Goal: Information Seeking & Learning: Learn about a topic

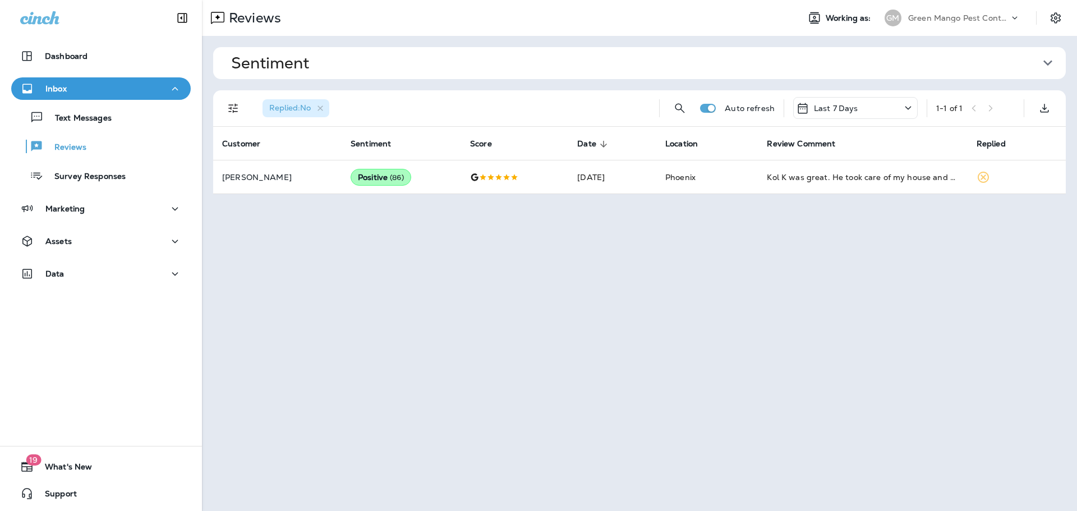
click at [959, 10] on div "Green Mango Pest Control" at bounding box center [958, 18] width 101 height 17
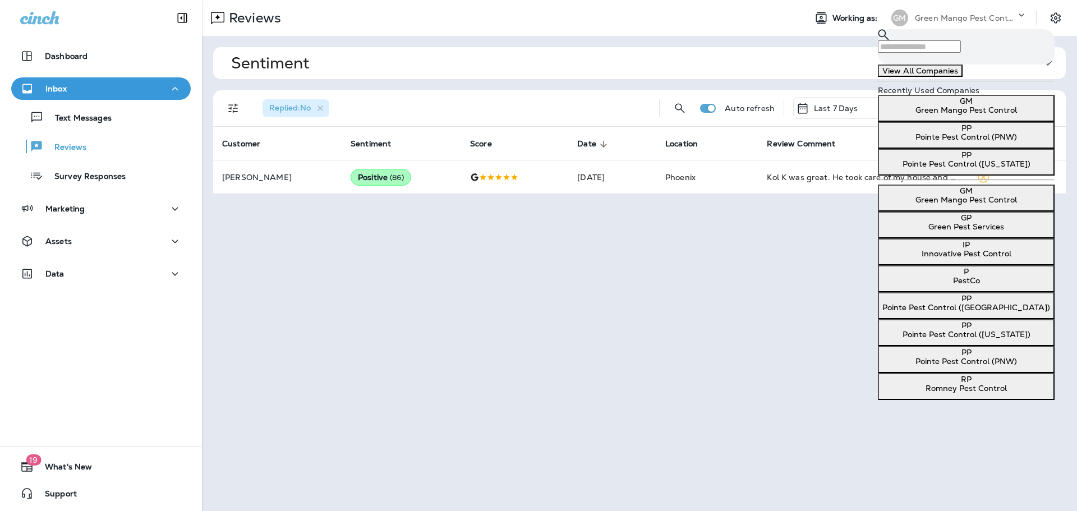
click at [950, 141] on p "Pointe Pest Control (PNW)" at bounding box center [966, 136] width 168 height 9
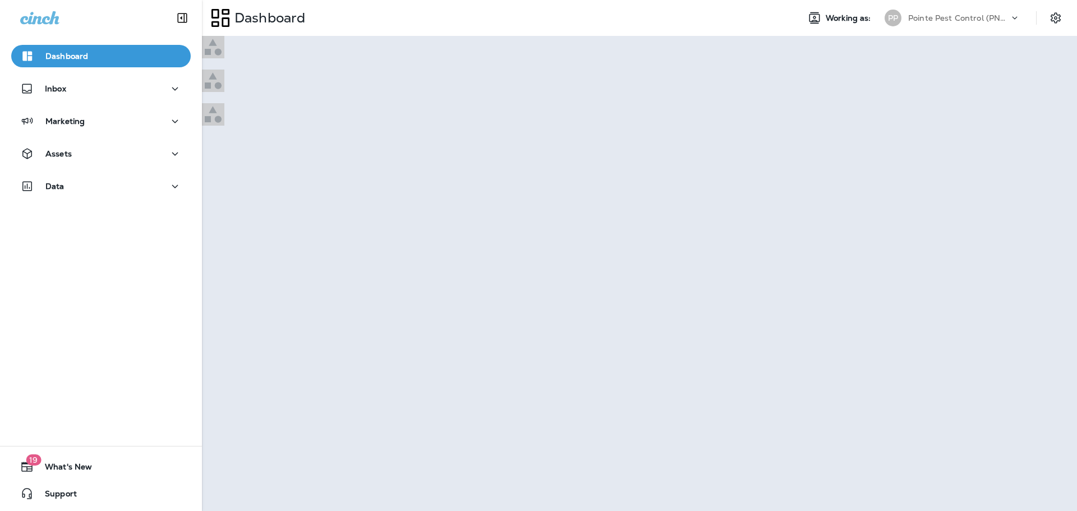
click at [59, 42] on p "Go to Reviews" at bounding box center [31, 37] width 55 height 9
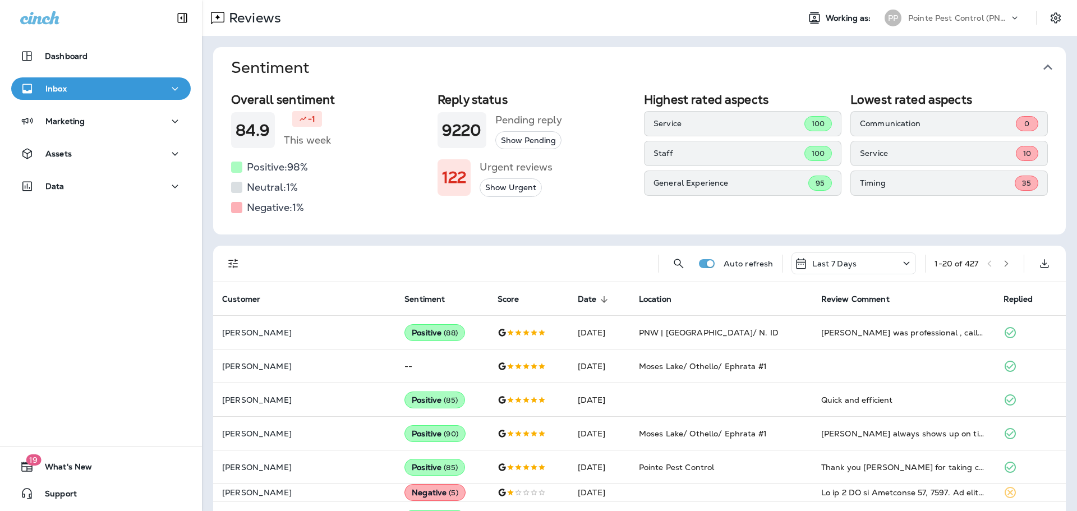
click at [1055, 59] on icon "button" at bounding box center [1048, 67] width 18 height 18
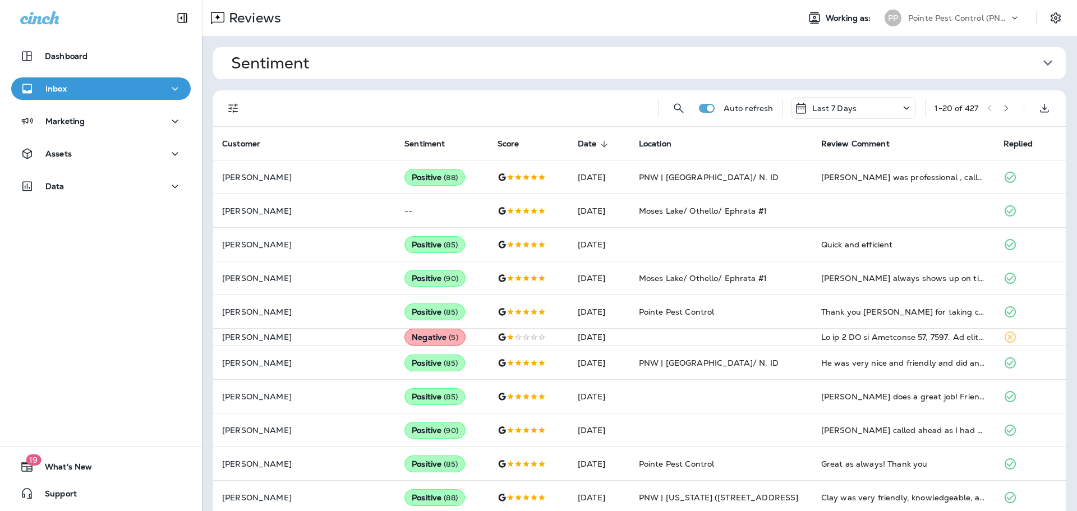
click at [233, 103] on icon "Filters" at bounding box center [233, 108] width 13 height 13
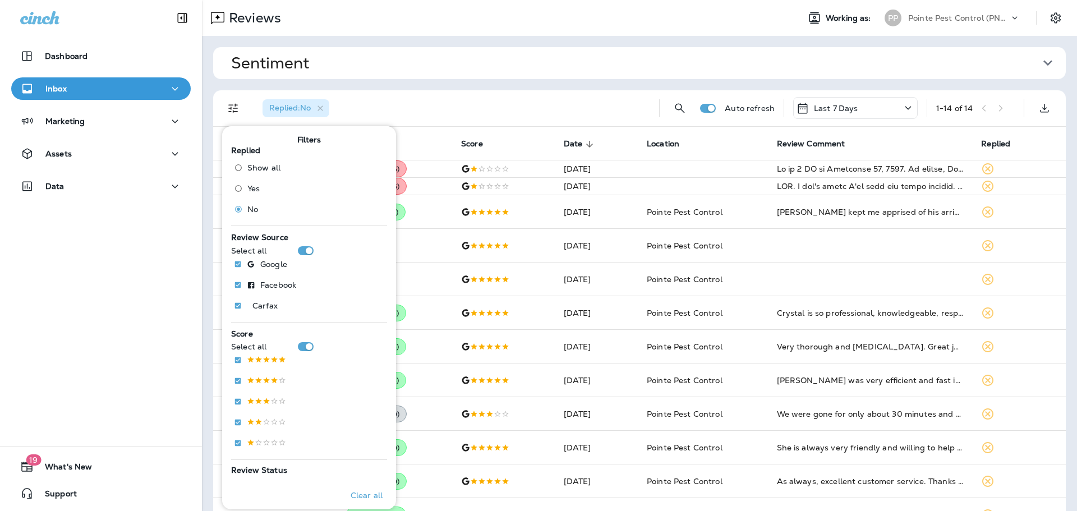
click at [556, 102] on div "Replied : No" at bounding box center [452, 108] width 397 height 36
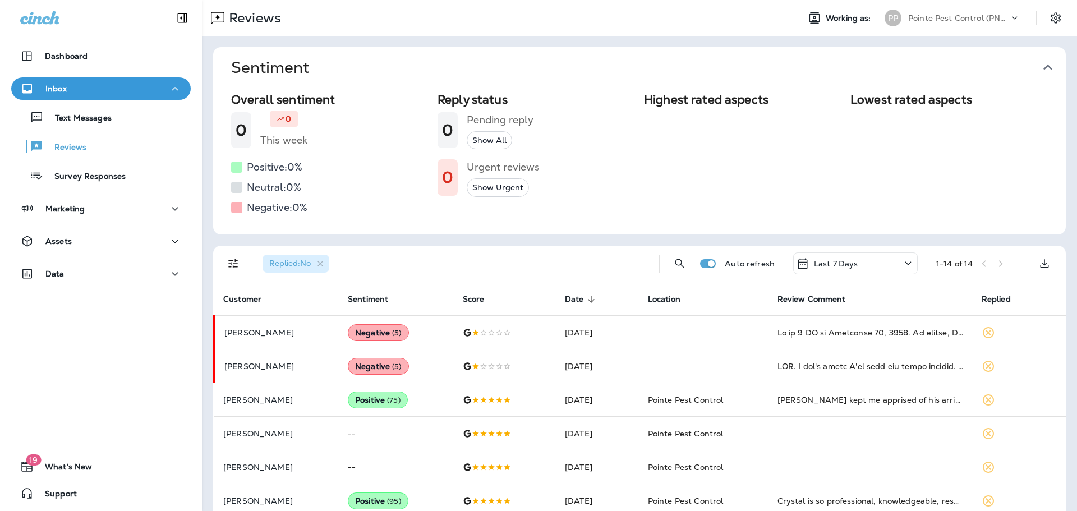
click at [1050, 67] on icon "button" at bounding box center [1047, 68] width 9 height 6
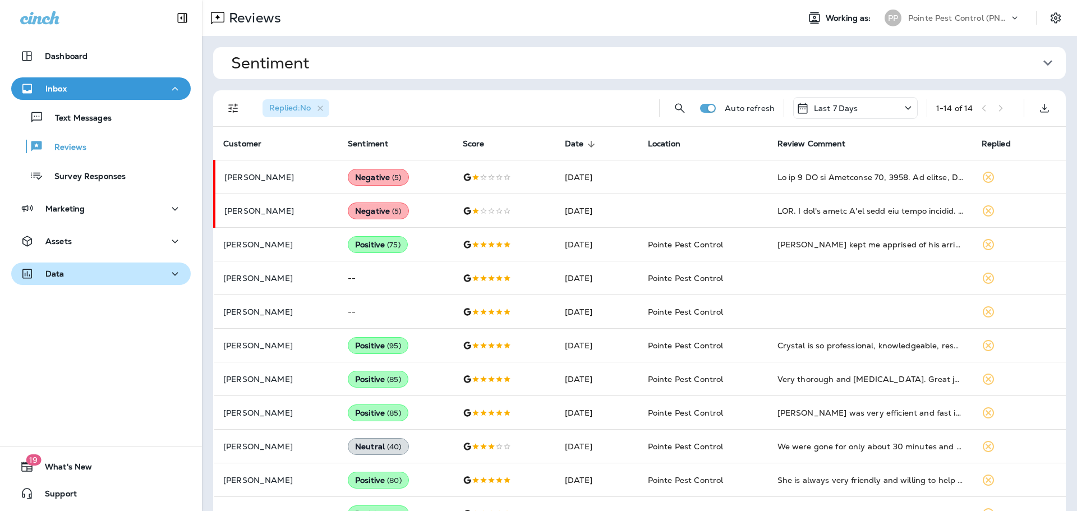
click at [136, 270] on div "Data" at bounding box center [101, 274] width 162 height 14
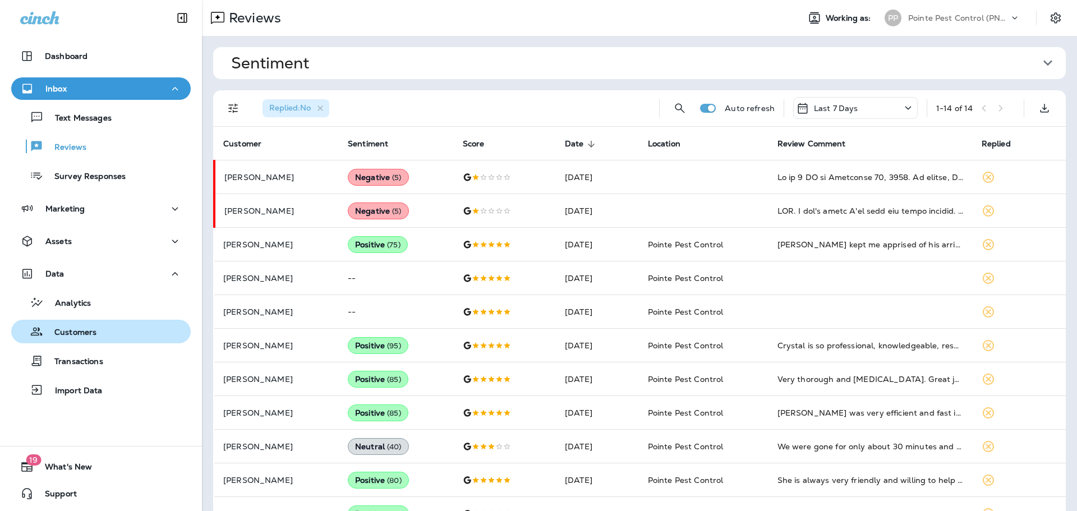
click at [141, 332] on div "Customers" at bounding box center [101, 331] width 171 height 17
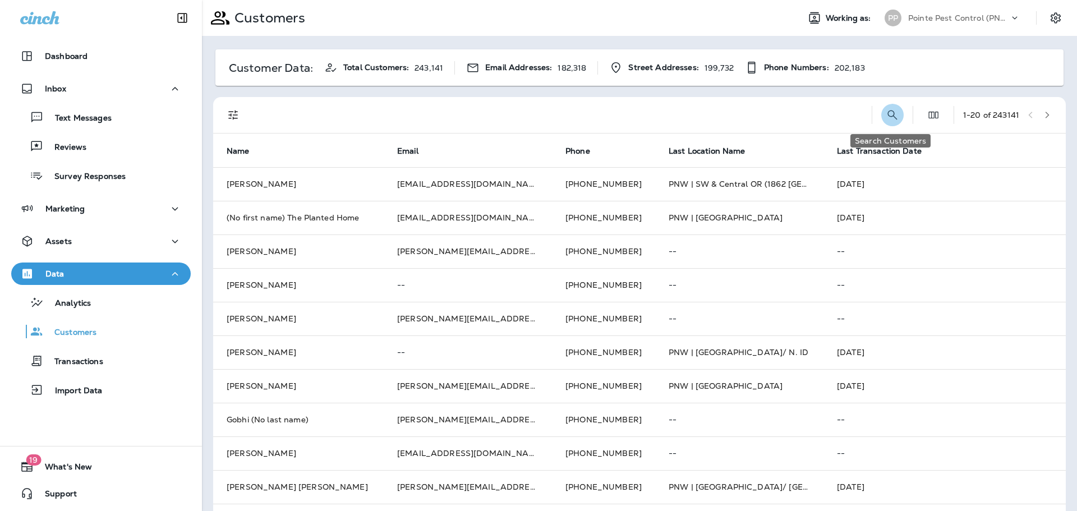
click at [887, 117] on icon "Search Customers" at bounding box center [892, 114] width 13 height 13
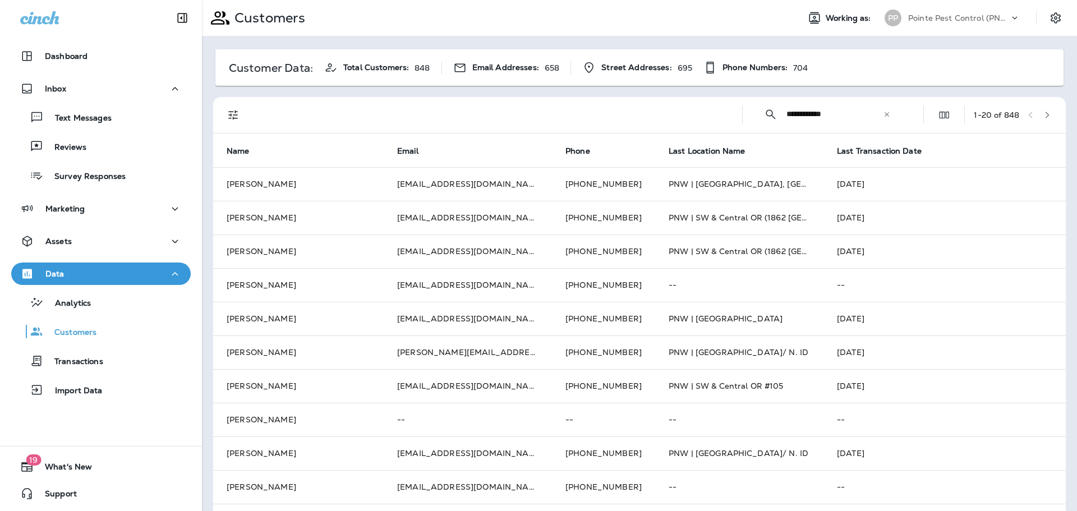
type input "**********"
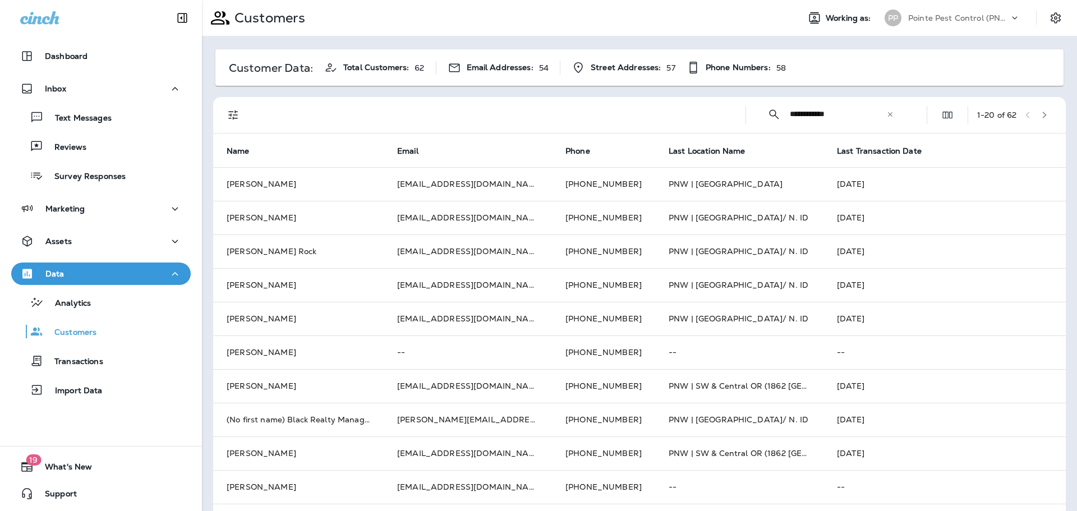
click at [1008, 17] on p "Pointe Pest Control (PNW)" at bounding box center [958, 17] width 101 height 9
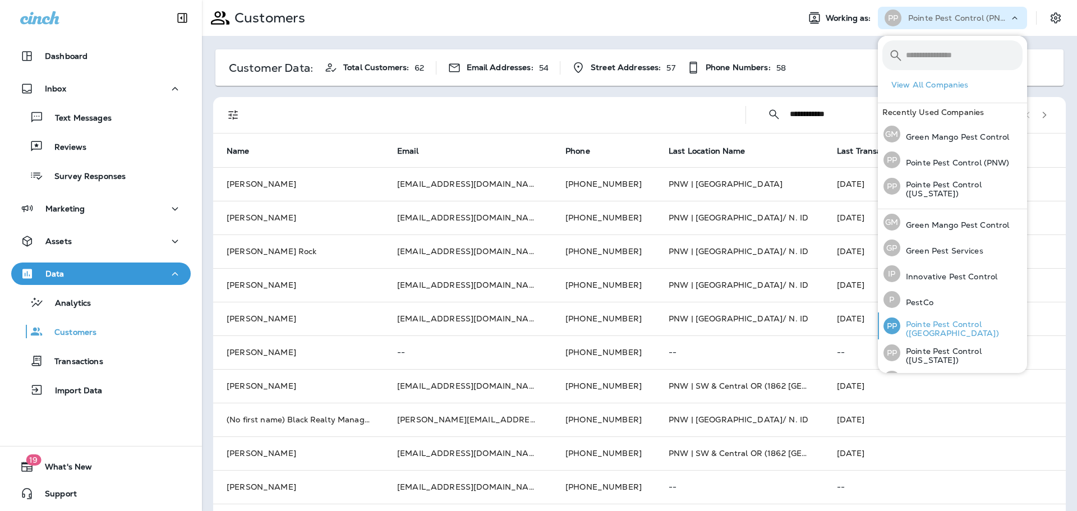
click at [970, 326] on p "Pointe Pest Control ([GEOGRAPHIC_DATA])" at bounding box center [961, 329] width 122 height 18
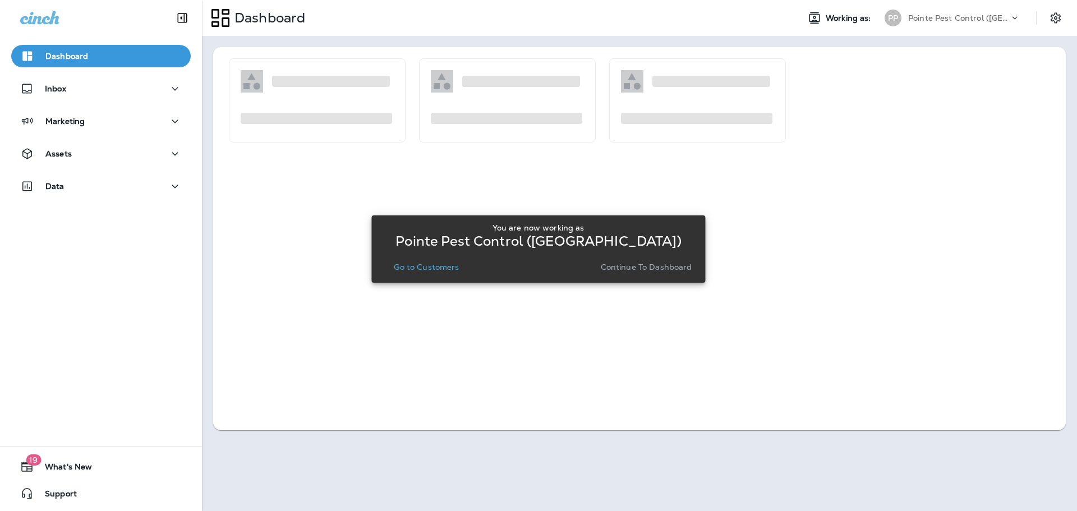
click at [424, 263] on p "Go to Customers" at bounding box center [426, 267] width 65 height 9
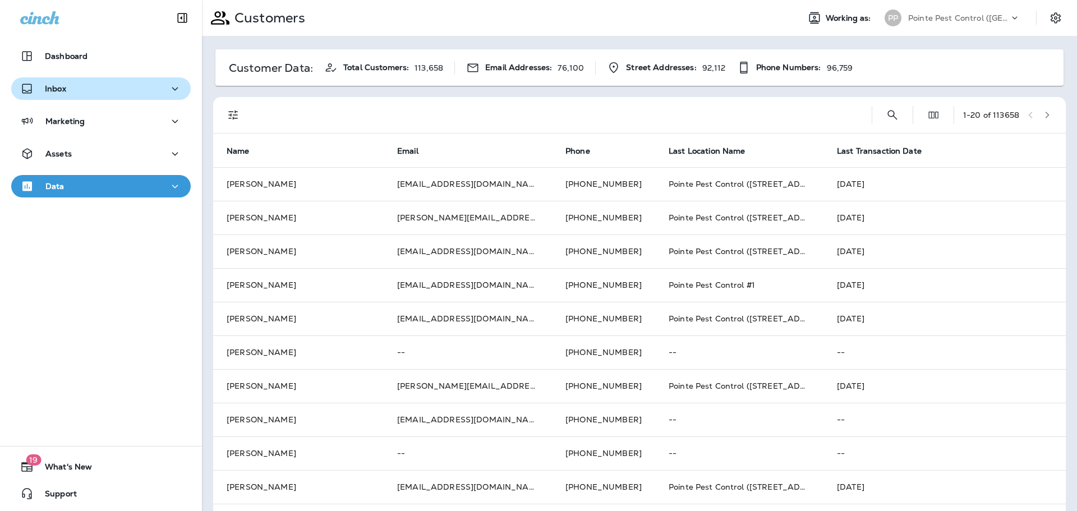
drag, startPoint x: 89, startPoint y: 91, endPoint x: 87, endPoint y: 97, distance: 6.4
click at [89, 91] on div "Inbox" at bounding box center [101, 89] width 162 height 14
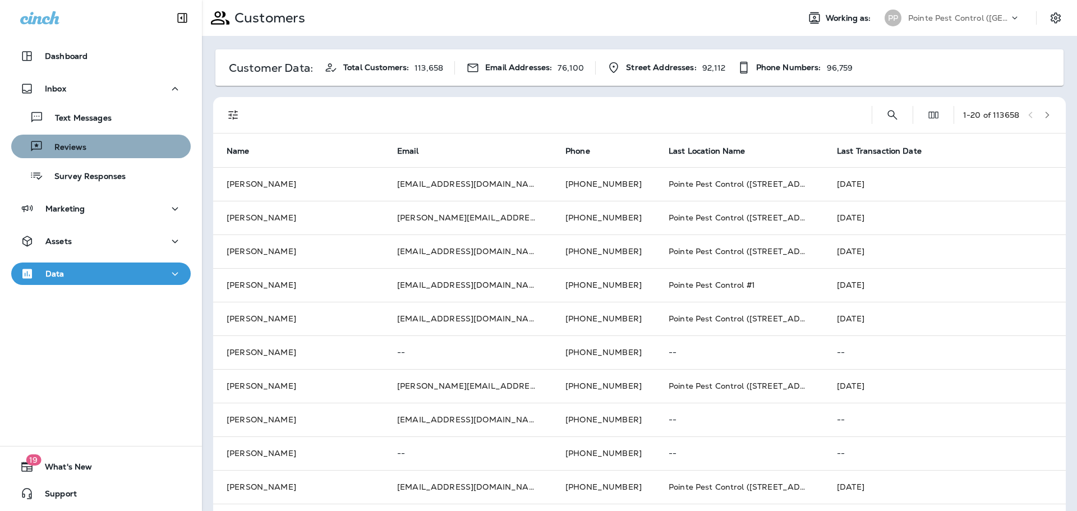
click at [84, 142] on p "Reviews" at bounding box center [64, 147] width 43 height 11
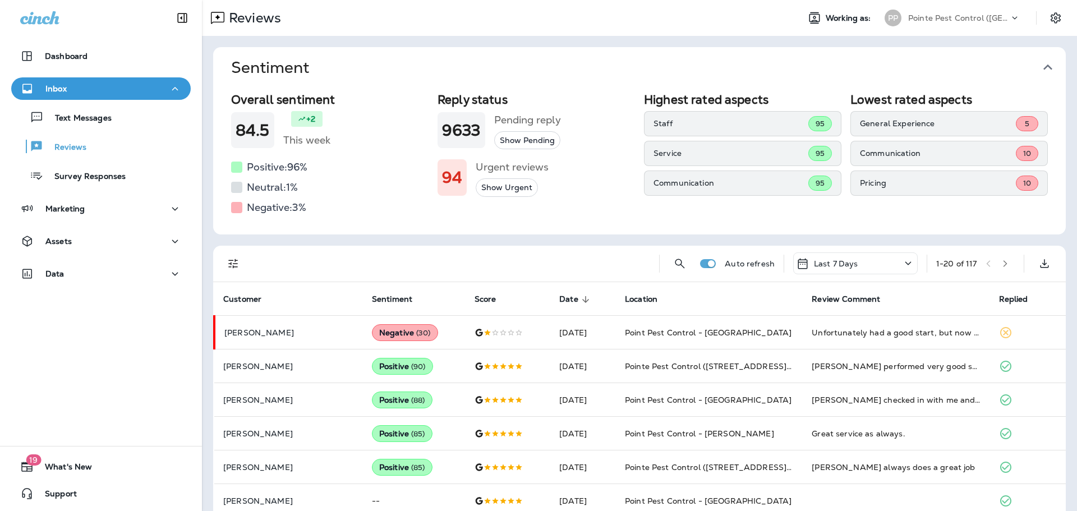
click at [1048, 62] on icon "button" at bounding box center [1048, 67] width 18 height 18
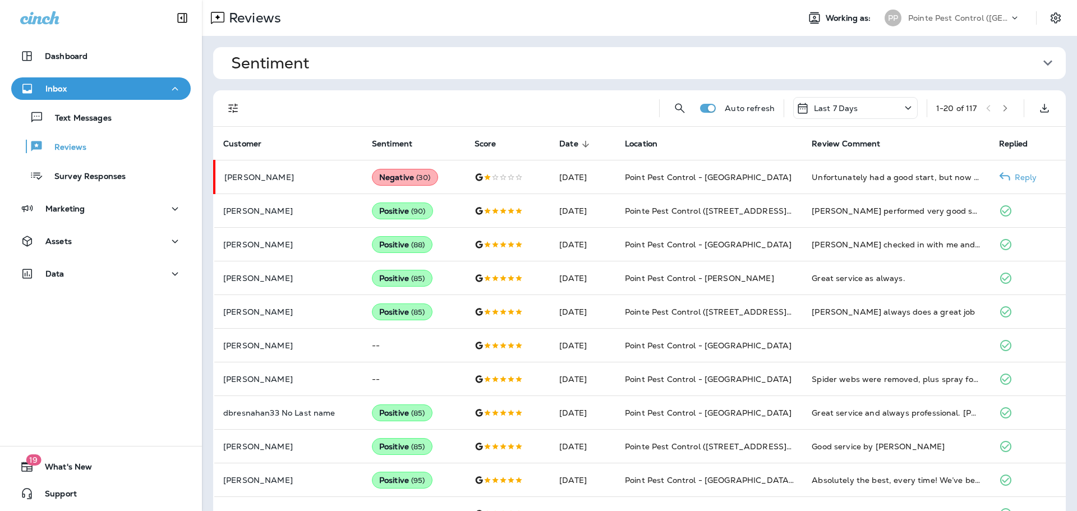
click at [265, 175] on p "[PERSON_NAME]" at bounding box center [289, 177] width 130 height 9
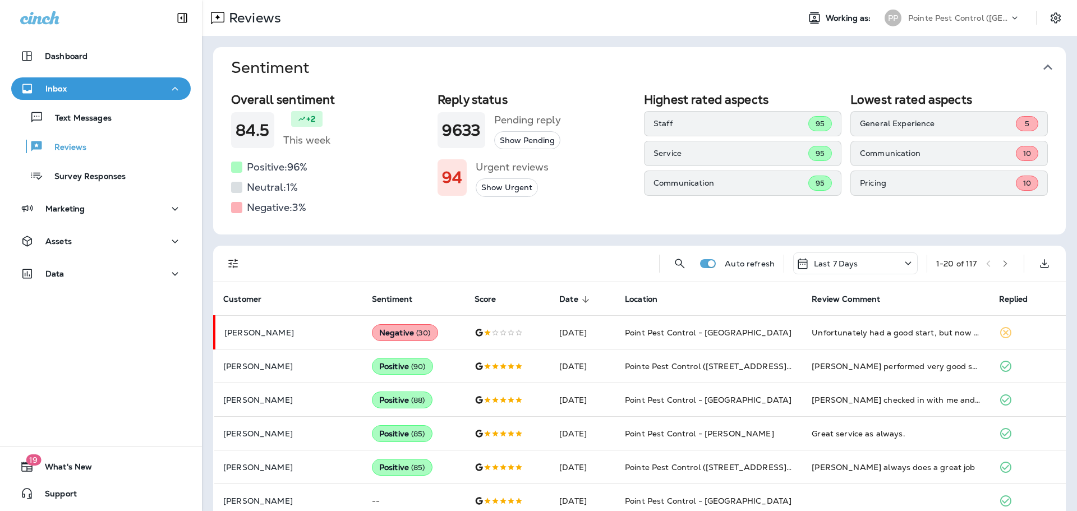
click at [1057, 66] on button "Sentiment" at bounding box center [648, 67] width 853 height 41
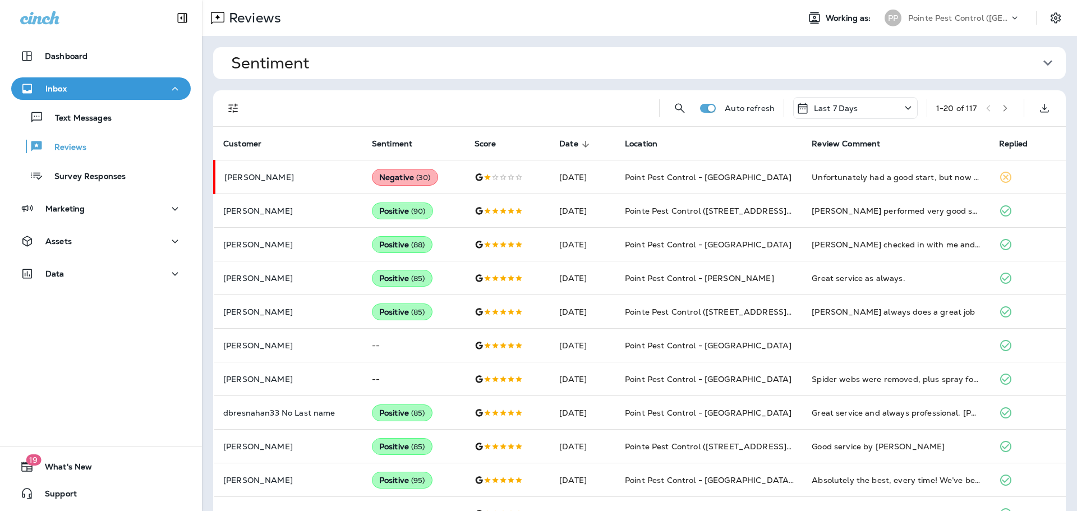
click at [232, 110] on icon "Filters" at bounding box center [233, 108] width 13 height 13
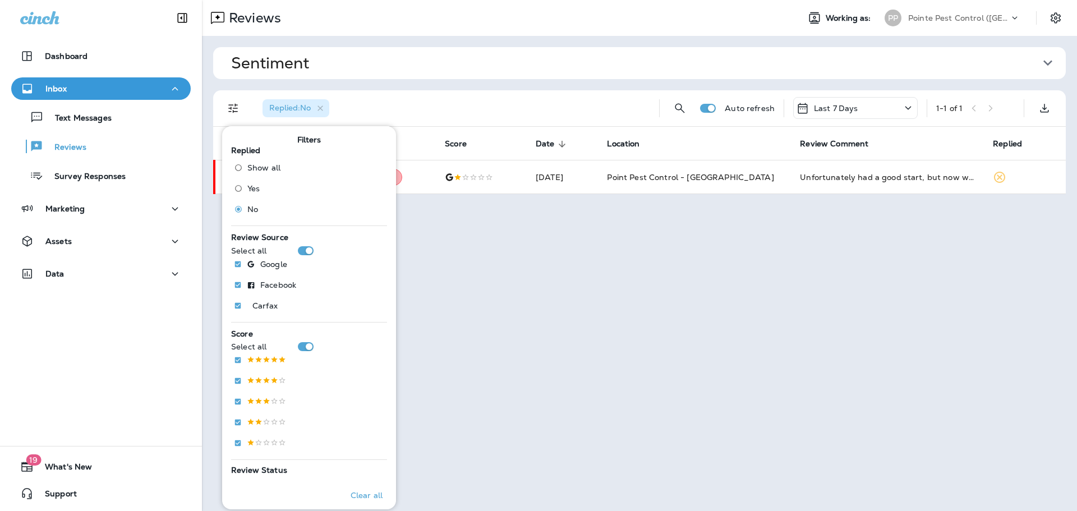
click at [486, 85] on div "Sentiment Overall sentiment 84.5 +2 This week Positive: 96 % Neutral: 1 % Negat…" at bounding box center [639, 120] width 875 height 169
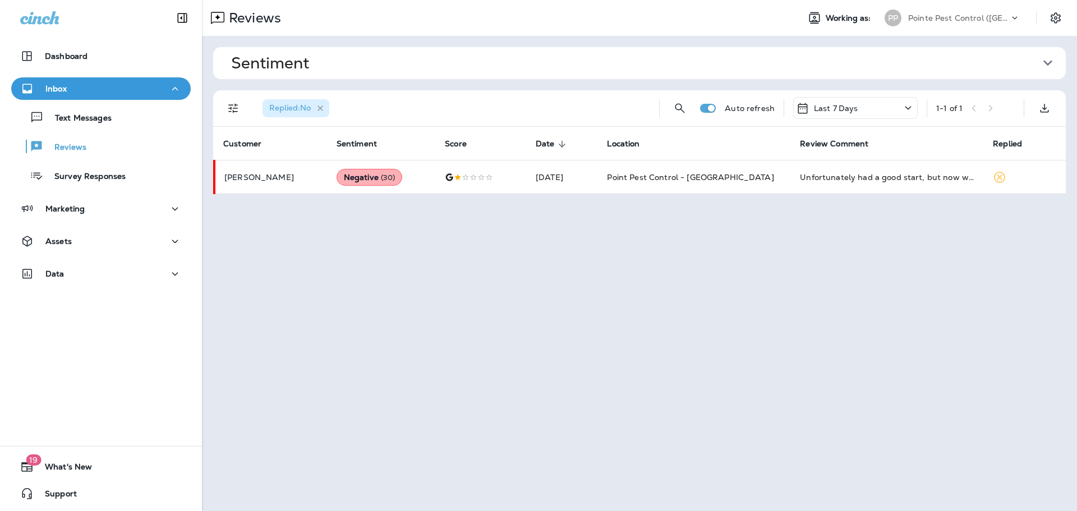
click at [323, 108] on icon "button" at bounding box center [321, 108] width 10 height 10
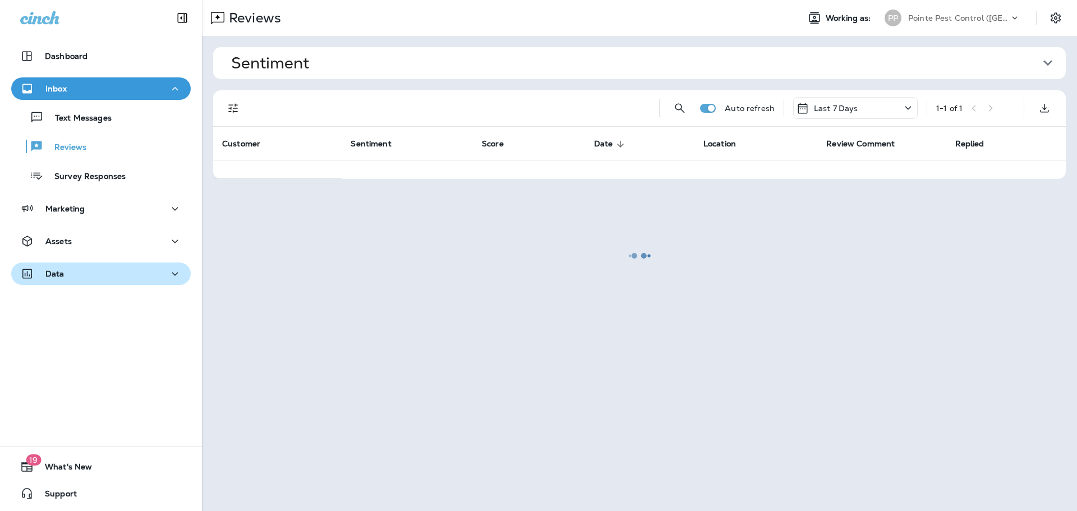
click at [126, 269] on div "Data" at bounding box center [101, 274] width 162 height 14
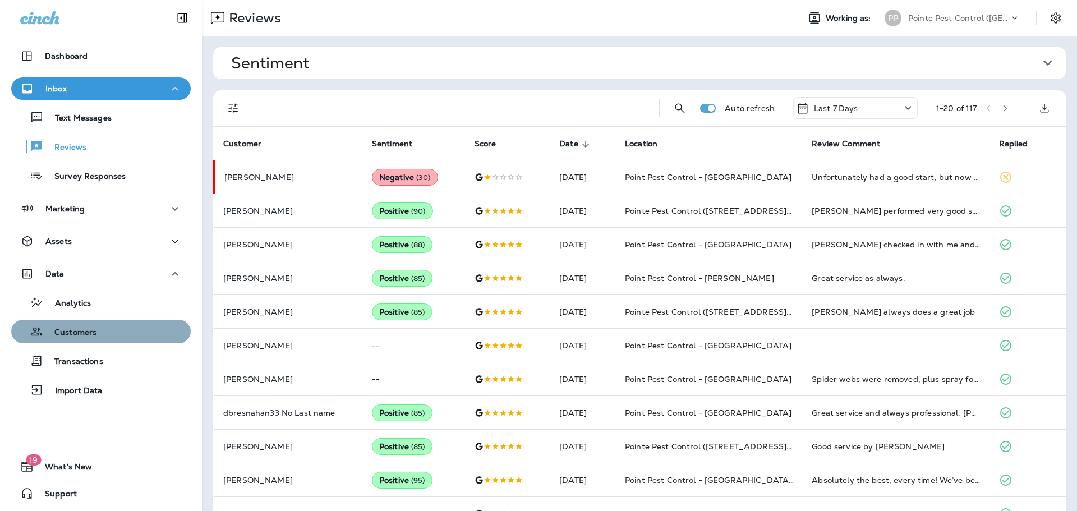
click at [81, 341] on button "Customers" at bounding box center [101, 332] width 180 height 24
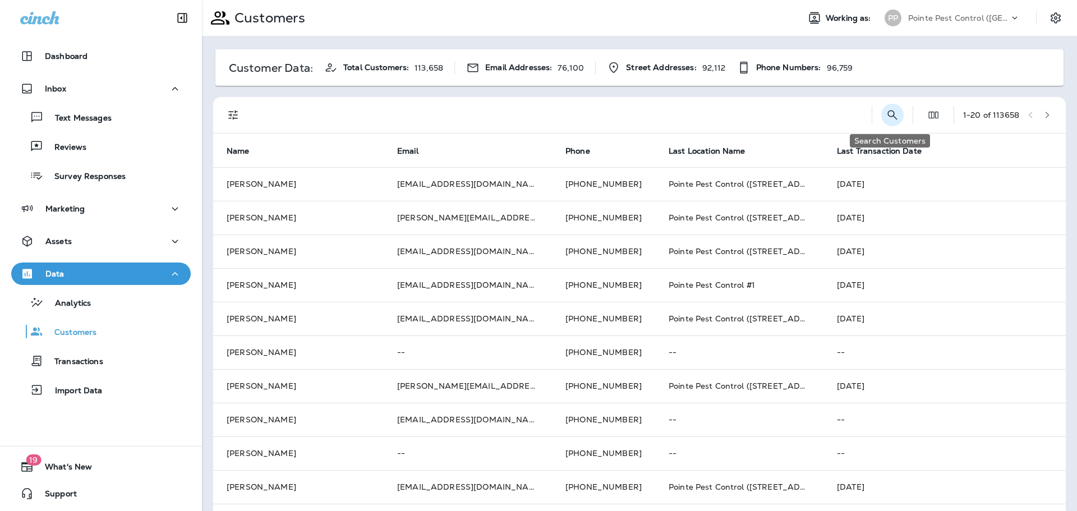
click at [881, 114] on button "Search Customers" at bounding box center [892, 115] width 22 height 22
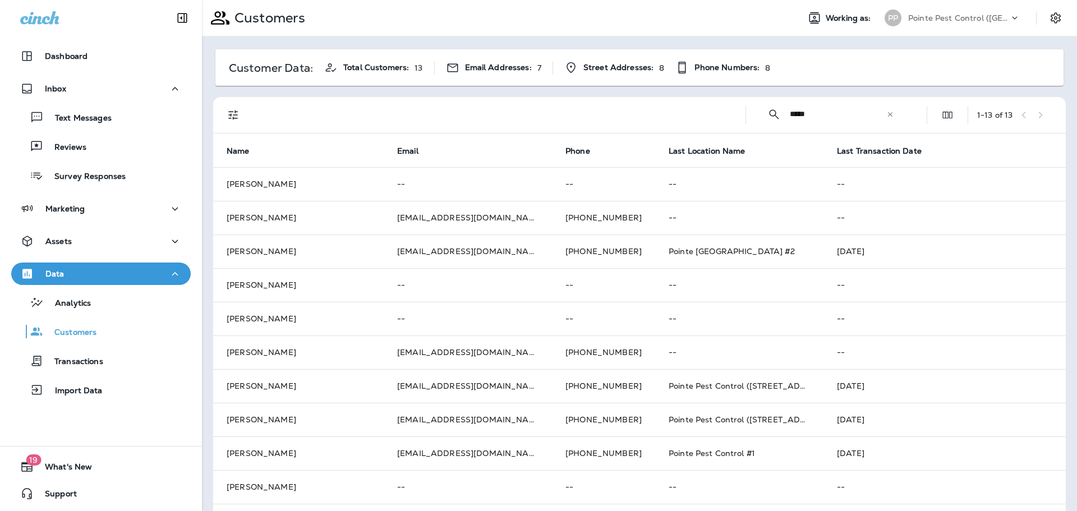
click at [801, 116] on input "*****" at bounding box center [838, 114] width 96 height 30
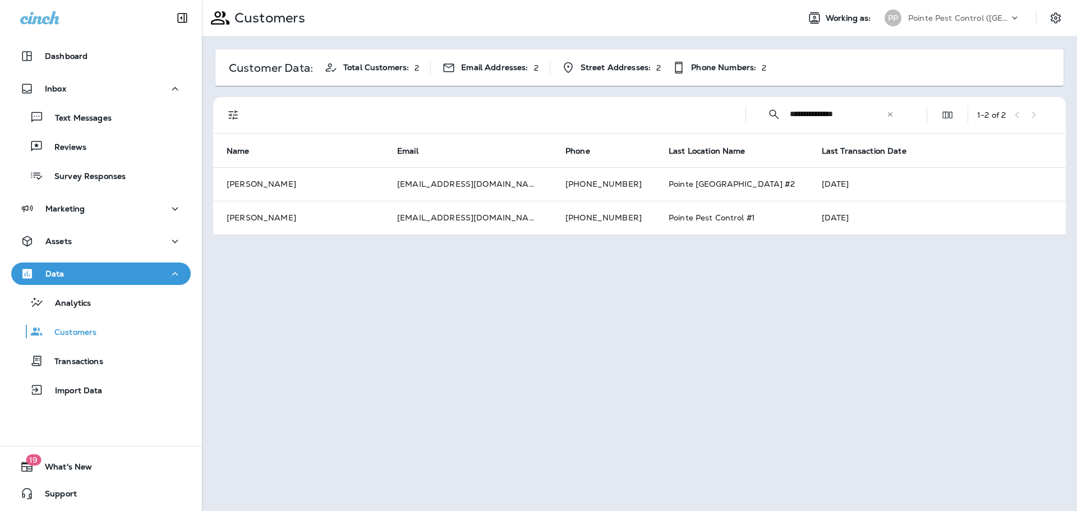
type input "**********"
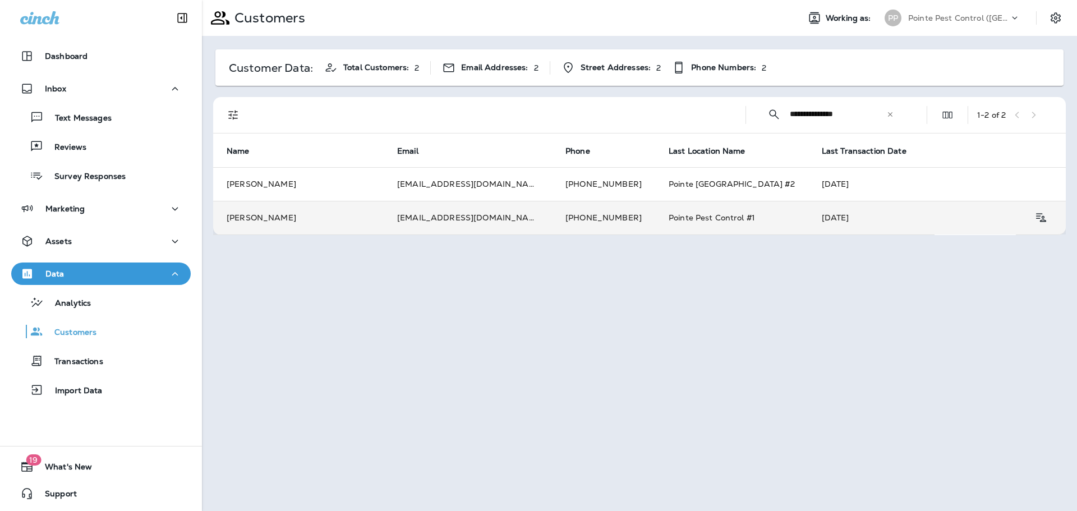
click at [354, 208] on td "[PERSON_NAME]" at bounding box center [298, 218] width 171 height 34
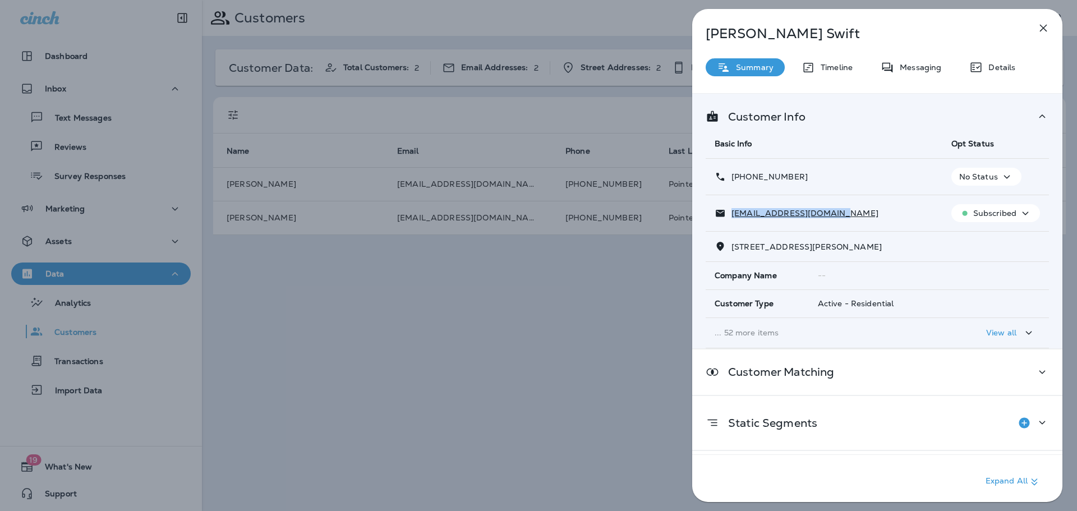
drag, startPoint x: 837, startPoint y: 214, endPoint x: 715, endPoint y: 217, distance: 121.8
click at [715, 217] on div "rosenwinkel27@gmail.com" at bounding box center [824, 214] width 219 height 12
copy p "rosenwinkel27@gmail.com"
drag, startPoint x: 807, startPoint y: 180, endPoint x: 740, endPoint y: 178, distance: 66.8
click at [740, 178] on div "+1 (630) 450-0445" at bounding box center [824, 177] width 219 height 12
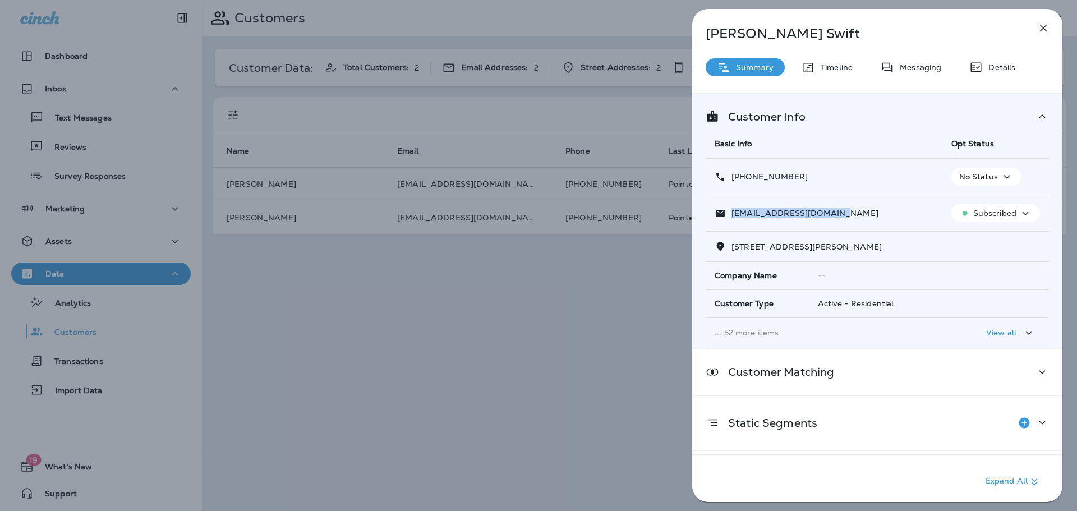
copy p "(630) 450-0445"
click at [548, 318] on div "Stephanie Swift Summary Timeline Messaging Details Customer Info Basic Info Opt…" at bounding box center [538, 255] width 1077 height 511
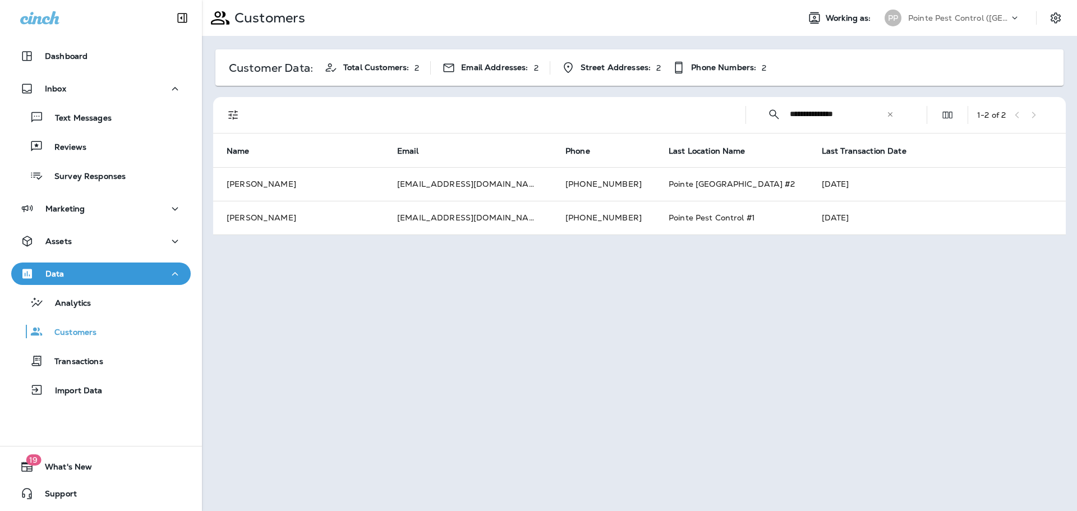
click at [132, 146] on div "Reviews" at bounding box center [101, 146] width 171 height 17
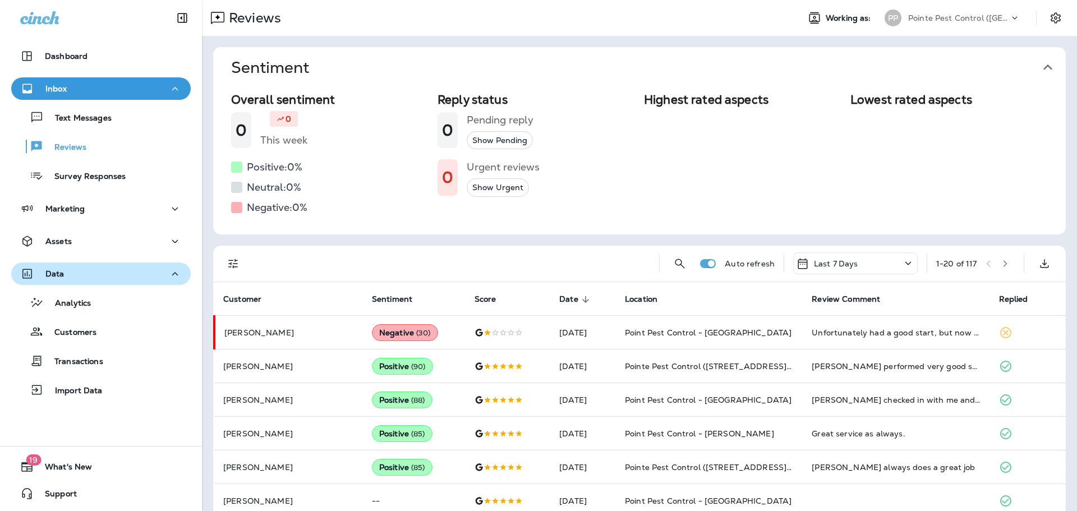
drag, startPoint x: 162, startPoint y: 269, endPoint x: 169, endPoint y: 264, distance: 8.4
click at [162, 269] on div "Data" at bounding box center [101, 274] width 162 height 14
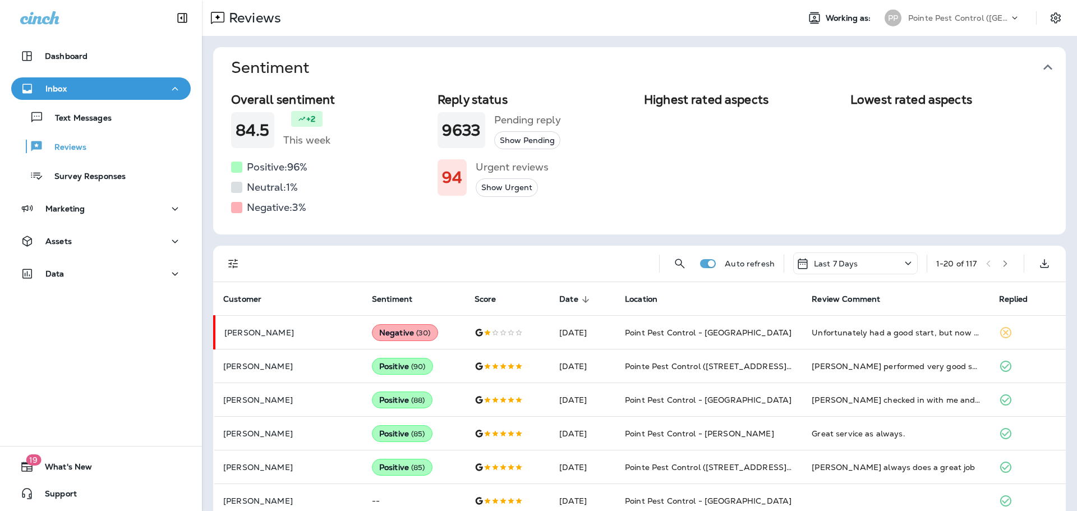
click at [1047, 65] on icon "button" at bounding box center [1047, 68] width 9 height 6
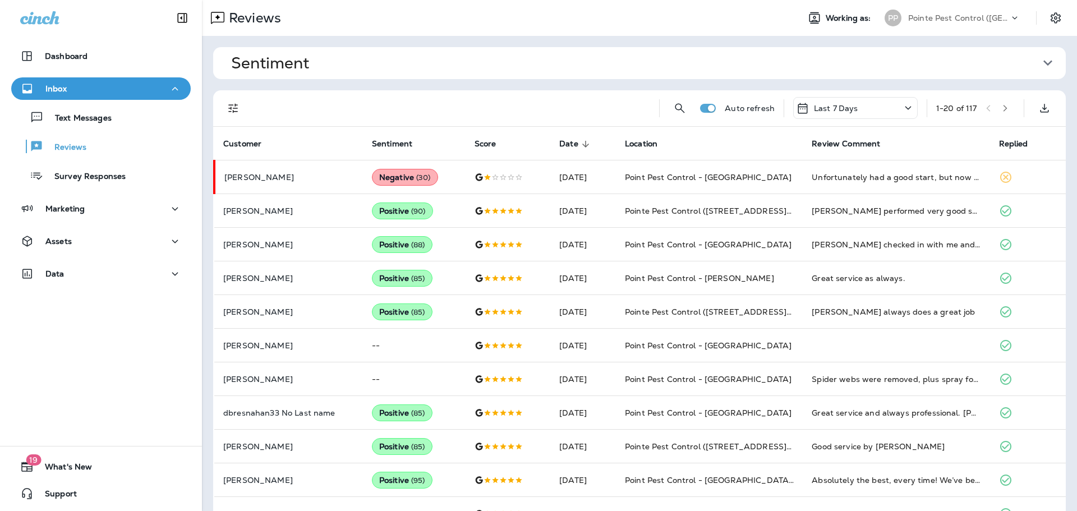
click at [913, 17] on p "Pointe Pest Control ([GEOGRAPHIC_DATA])" at bounding box center [958, 17] width 101 height 9
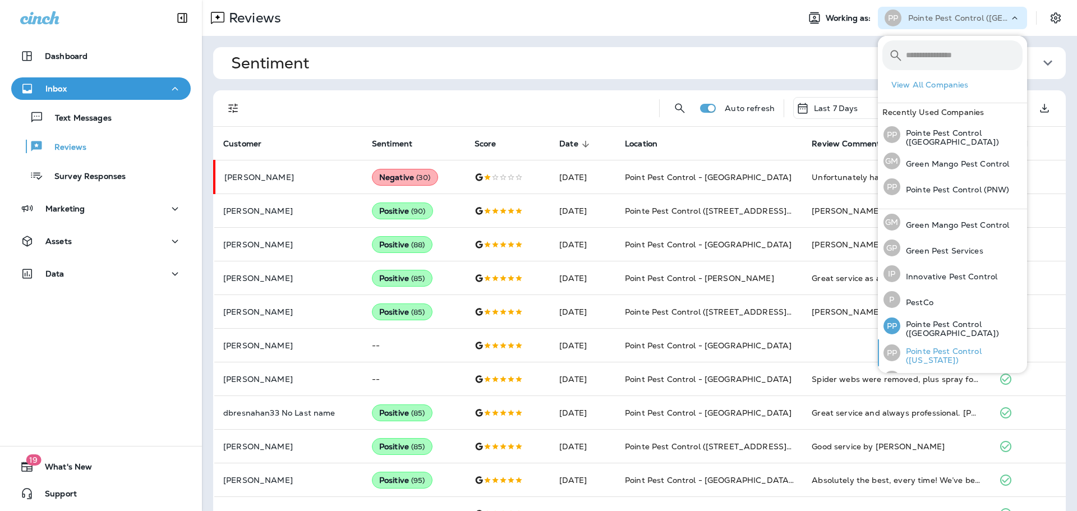
scroll to position [46, 0]
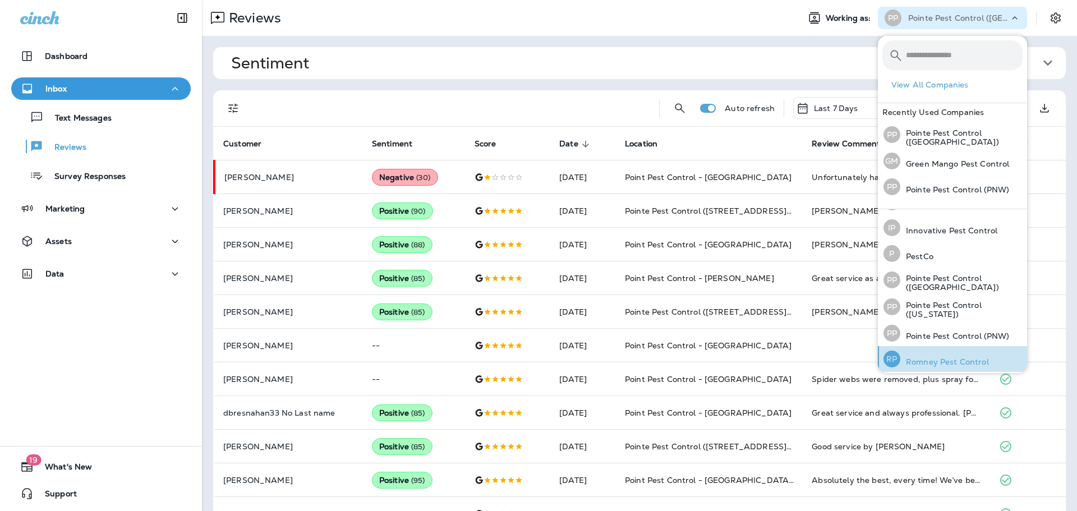
click at [932, 357] on p "Romney Pest Control" at bounding box center [944, 361] width 89 height 9
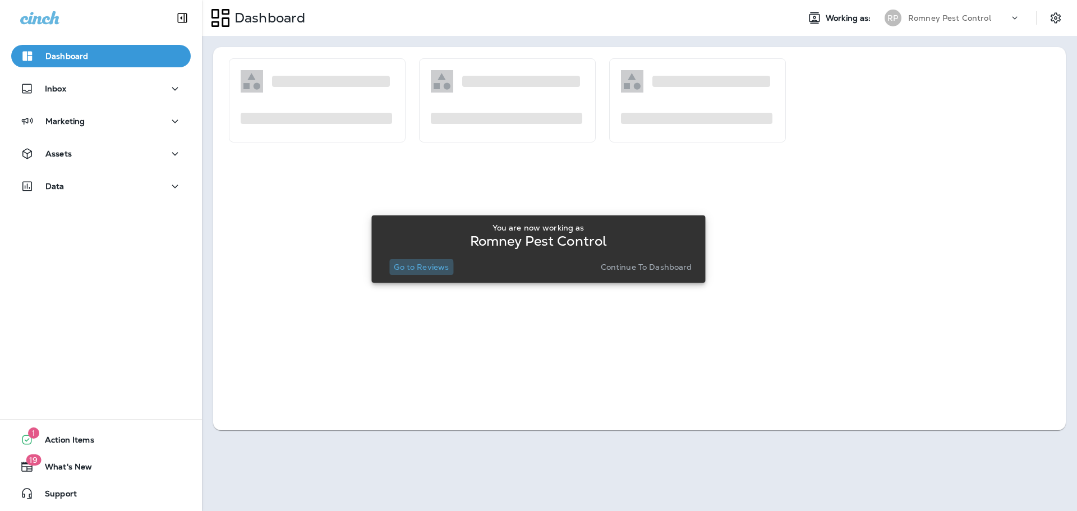
click at [406, 269] on p "Go to Reviews" at bounding box center [421, 267] width 55 height 9
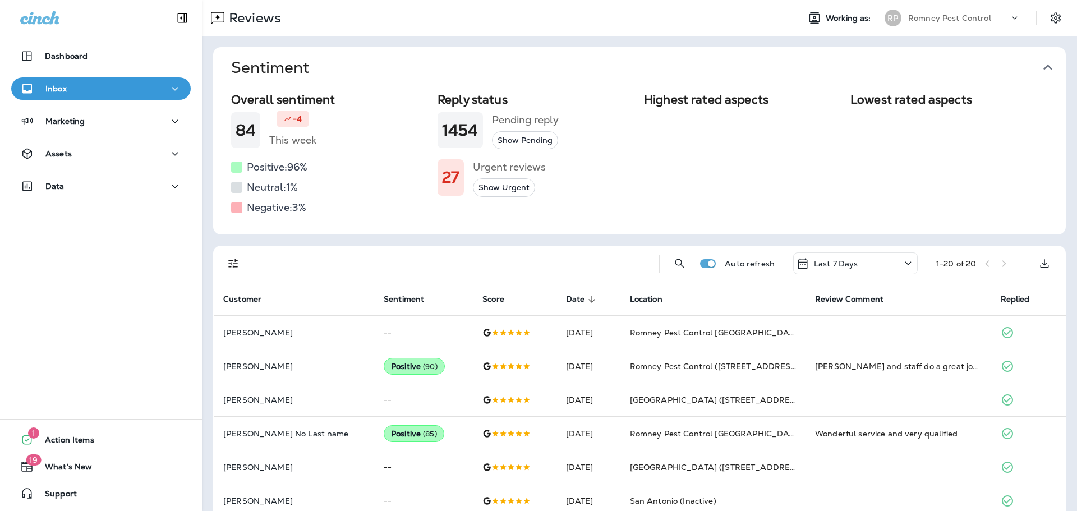
click at [1040, 68] on icon "button" at bounding box center [1048, 67] width 18 height 18
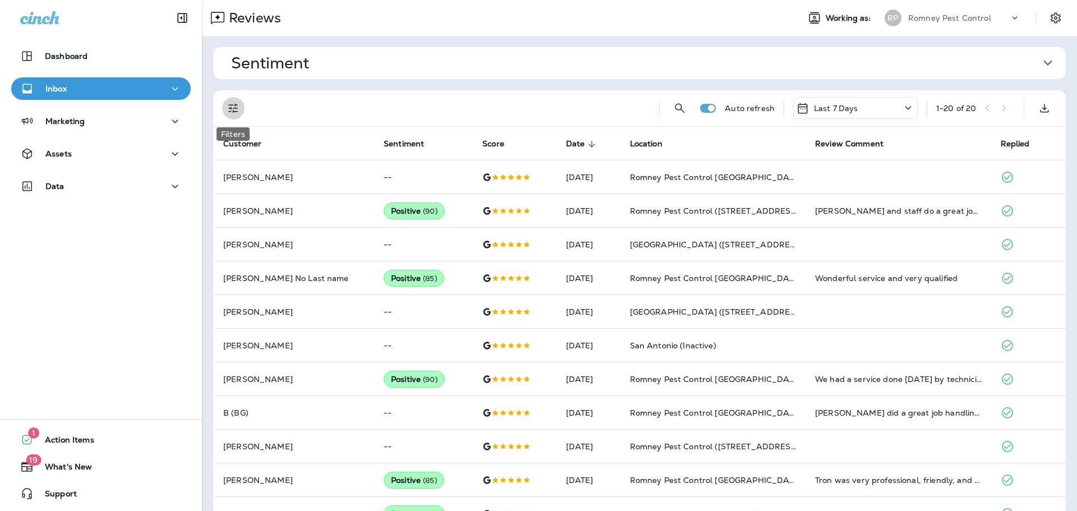
drag, startPoint x: 238, startPoint y: 107, endPoint x: 234, endPoint y: 134, distance: 27.9
click at [238, 107] on icon "Filters" at bounding box center [233, 108] width 13 height 13
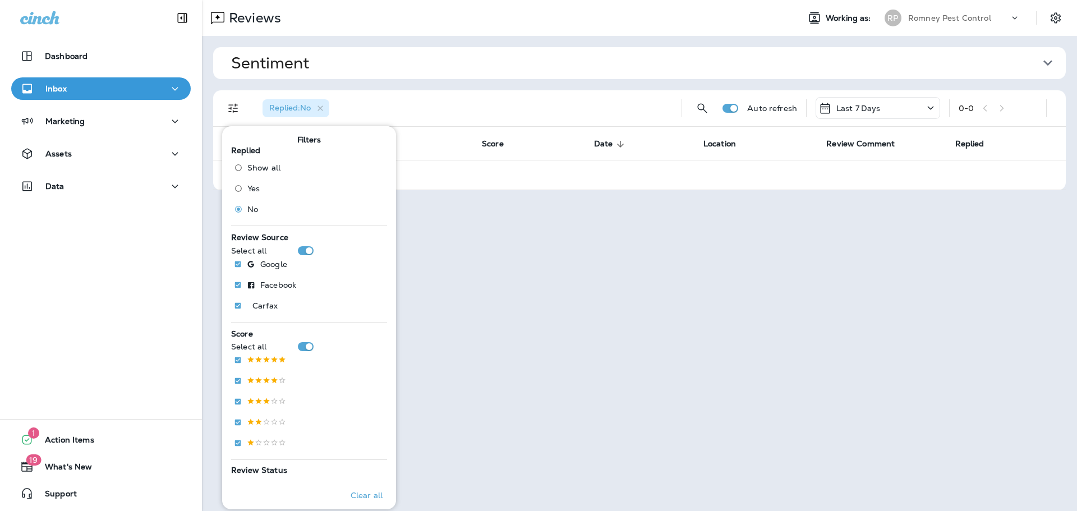
click at [1001, 11] on div "Romney Pest Control" at bounding box center [958, 18] width 101 height 17
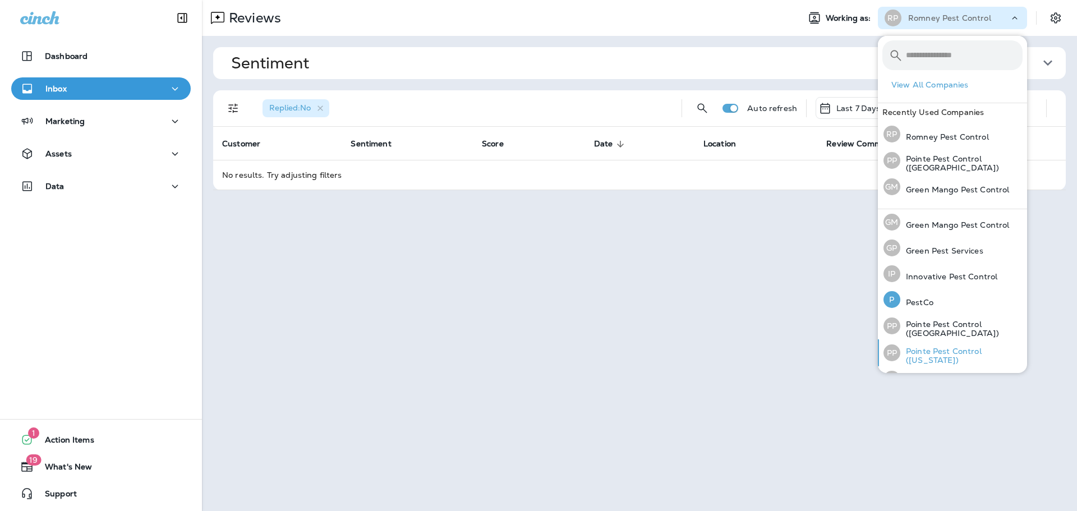
scroll to position [46, 0]
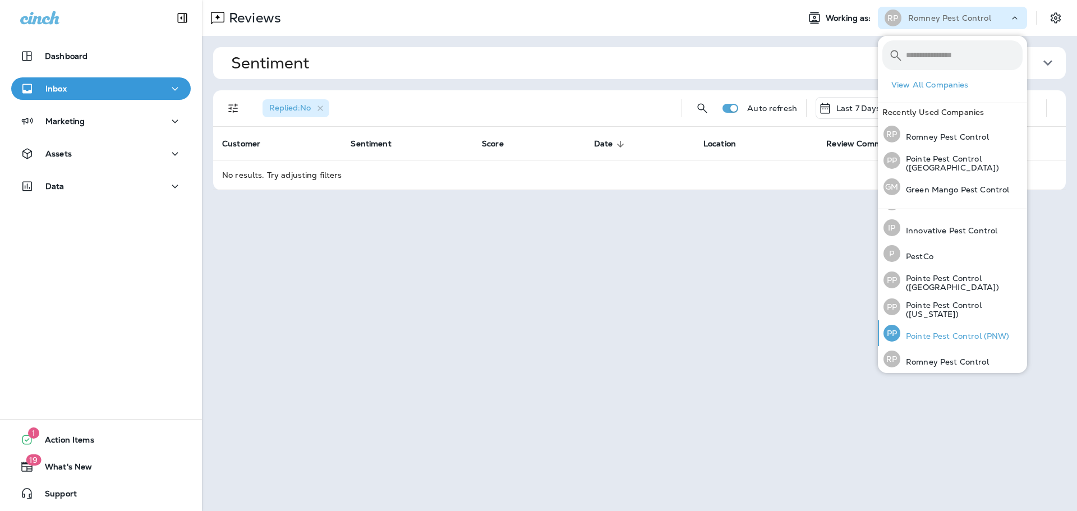
click at [927, 320] on div "PP Pointe Pest Control (PNW)" at bounding box center [946, 333] width 135 height 26
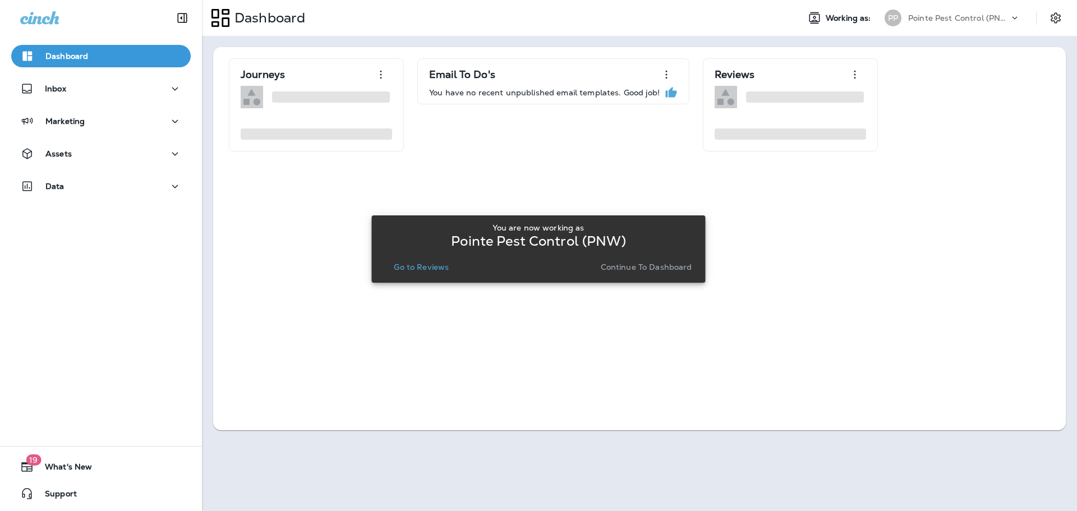
click at [431, 273] on button "Go to Reviews" at bounding box center [421, 267] width 64 height 16
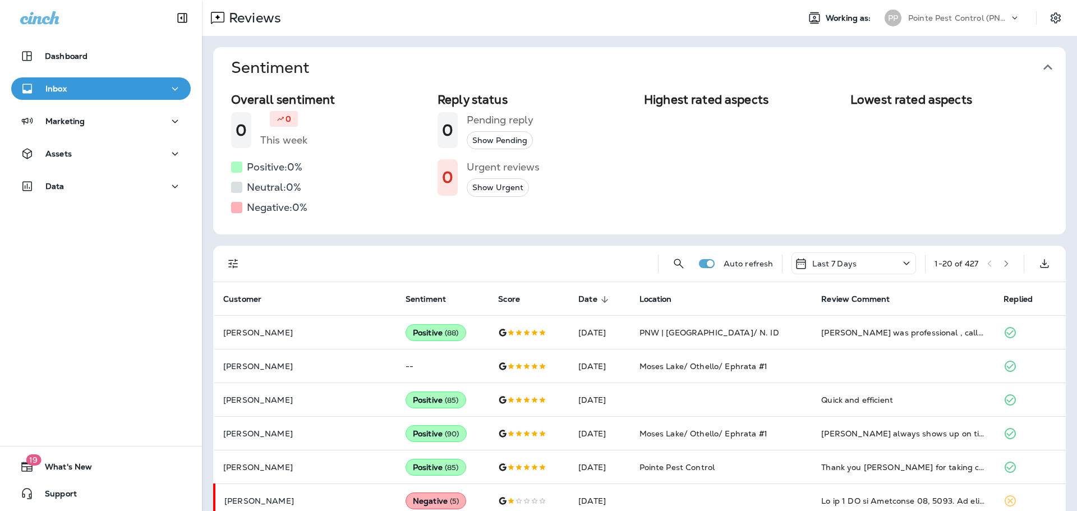
click at [1045, 66] on icon "button" at bounding box center [1048, 67] width 18 height 18
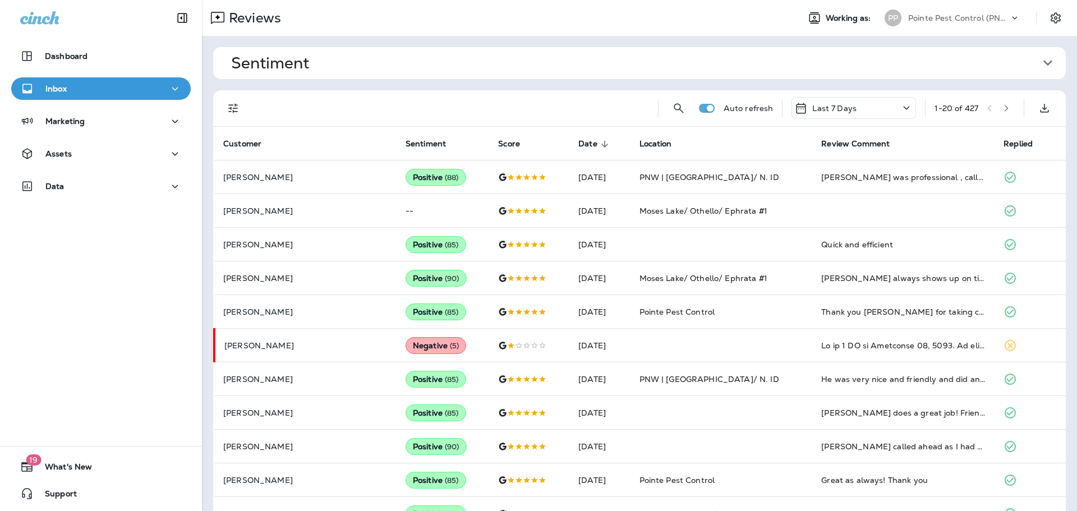
click at [234, 108] on icon "Filters" at bounding box center [233, 108] width 13 height 13
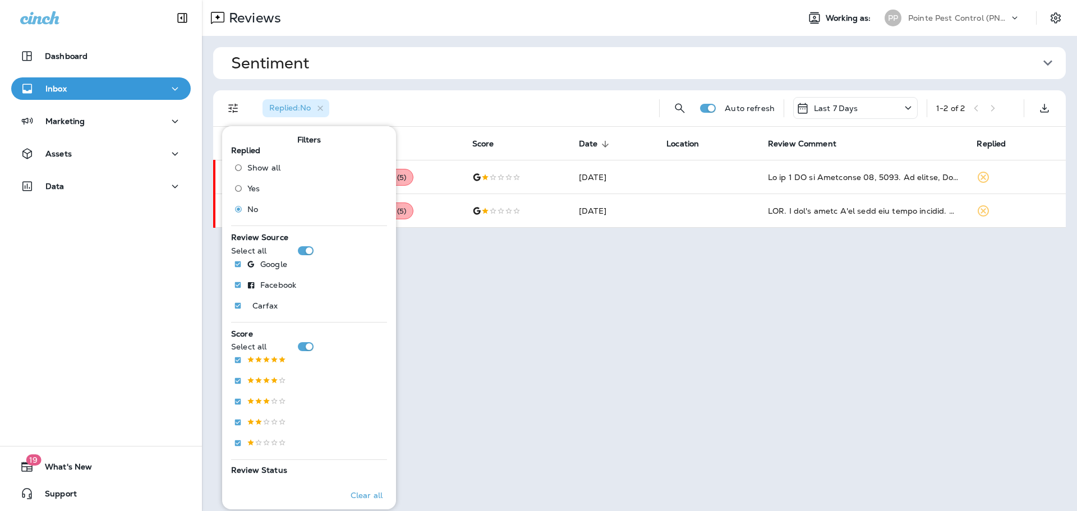
click at [526, 83] on div "Sentiment Overall sentiment 84.9 -1 This week Positive: 98 % Neutral: 1 % Negat…" at bounding box center [639, 137] width 875 height 203
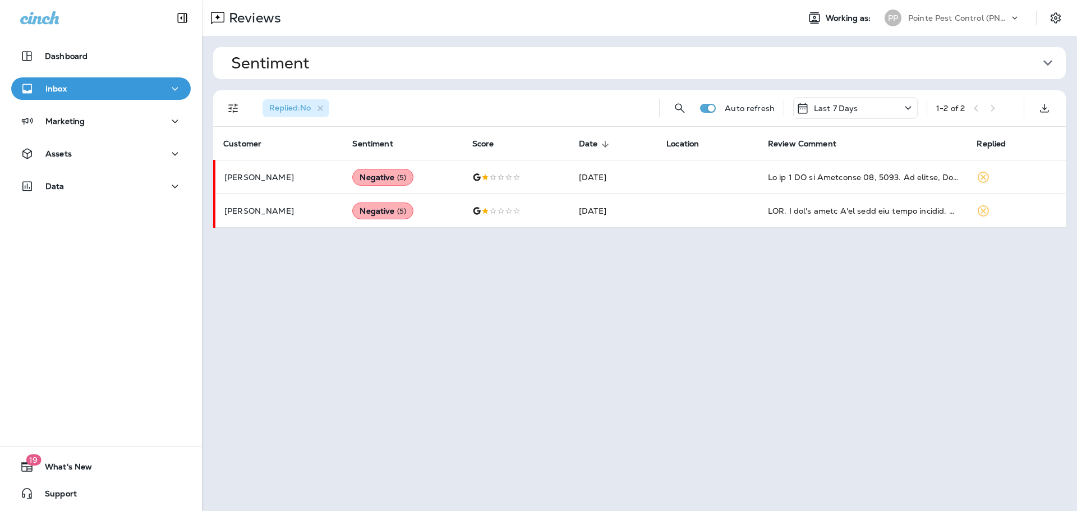
click at [1011, 16] on icon at bounding box center [1014, 17] width 11 height 11
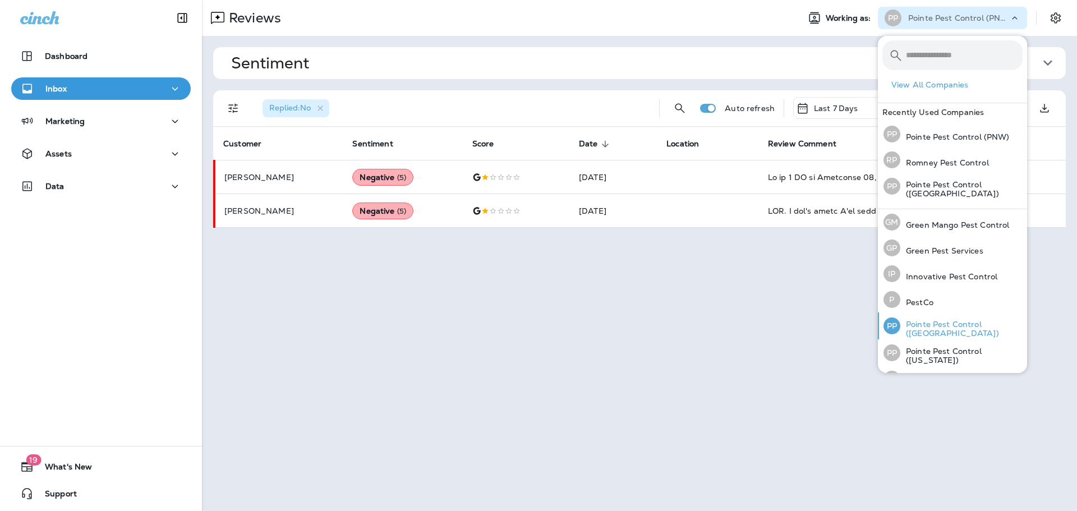
scroll to position [46, 0]
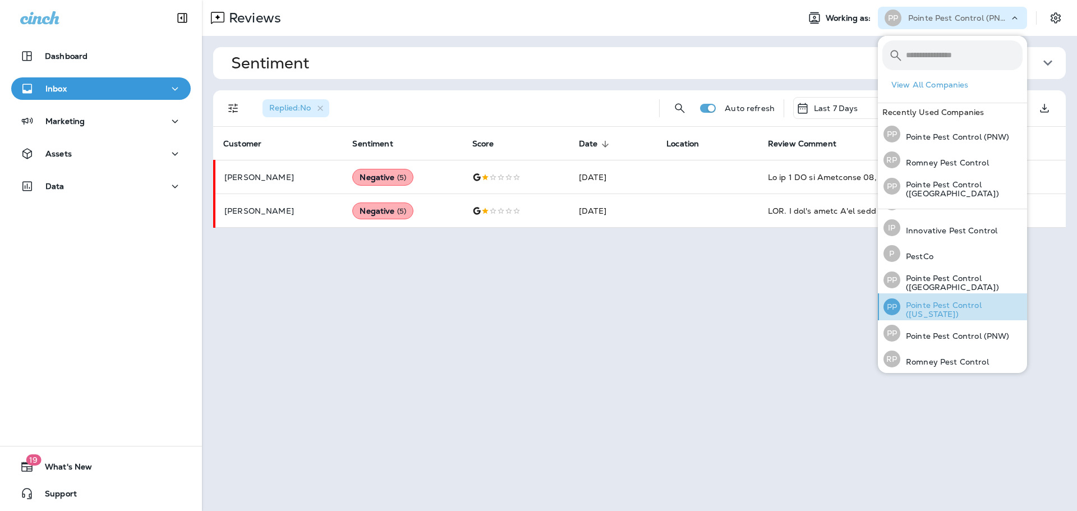
click at [977, 306] on p "Pointe Pest Control (Missouri)" at bounding box center [961, 310] width 122 height 18
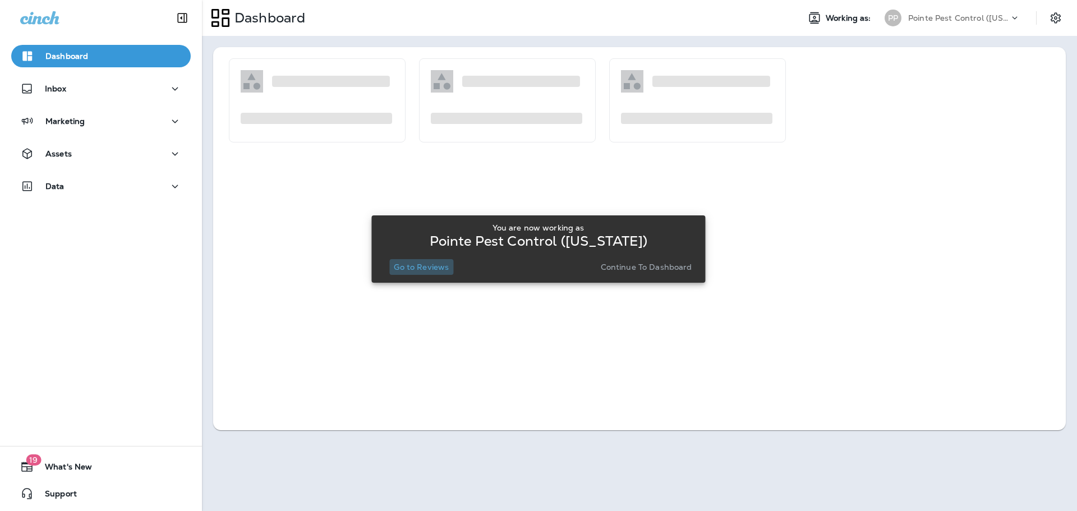
click at [438, 264] on p "Go to Reviews" at bounding box center [421, 267] width 55 height 9
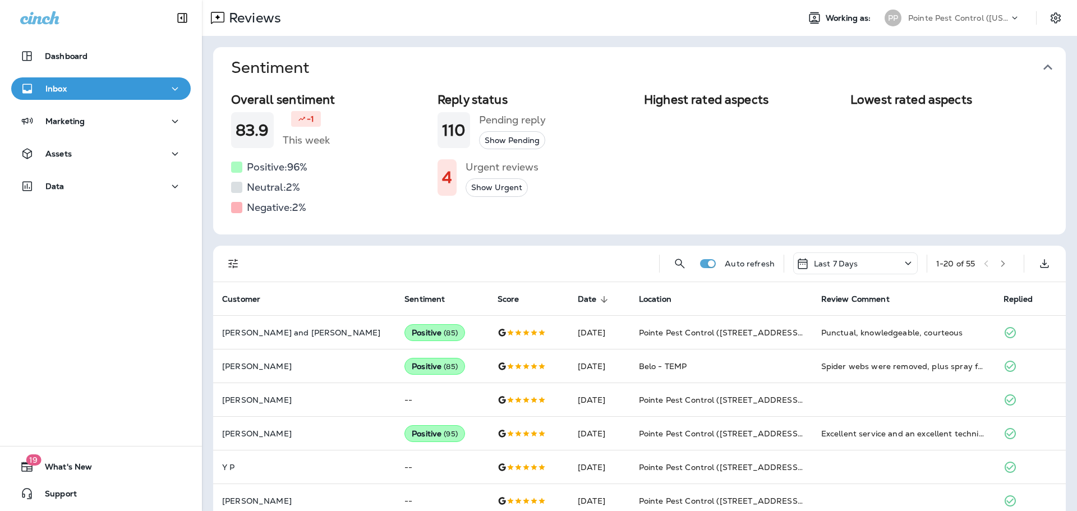
click at [1047, 63] on icon "button" at bounding box center [1048, 67] width 18 height 18
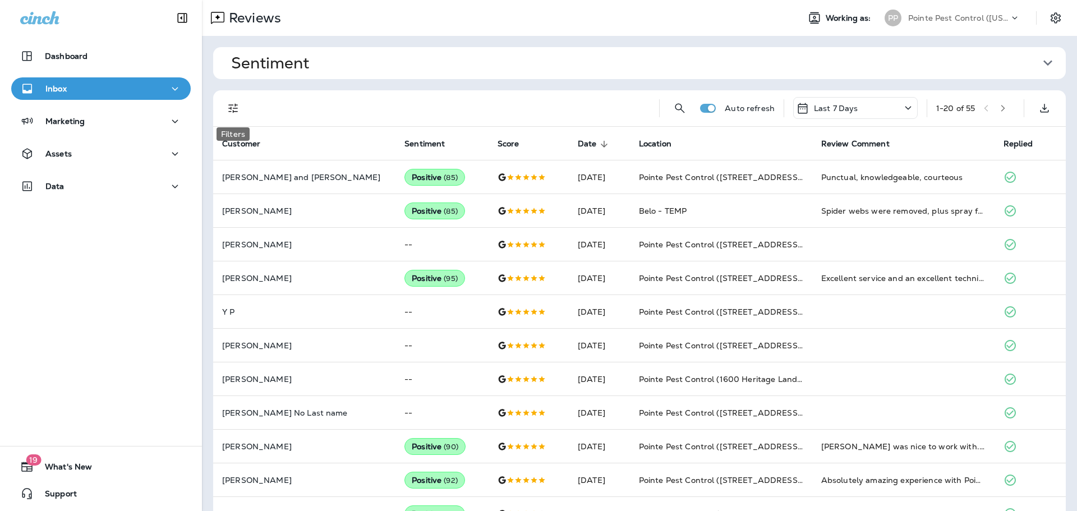
drag, startPoint x: 233, startPoint y: 107, endPoint x: 243, endPoint y: 117, distance: 13.9
click at [233, 107] on icon "Filters" at bounding box center [233, 108] width 13 height 13
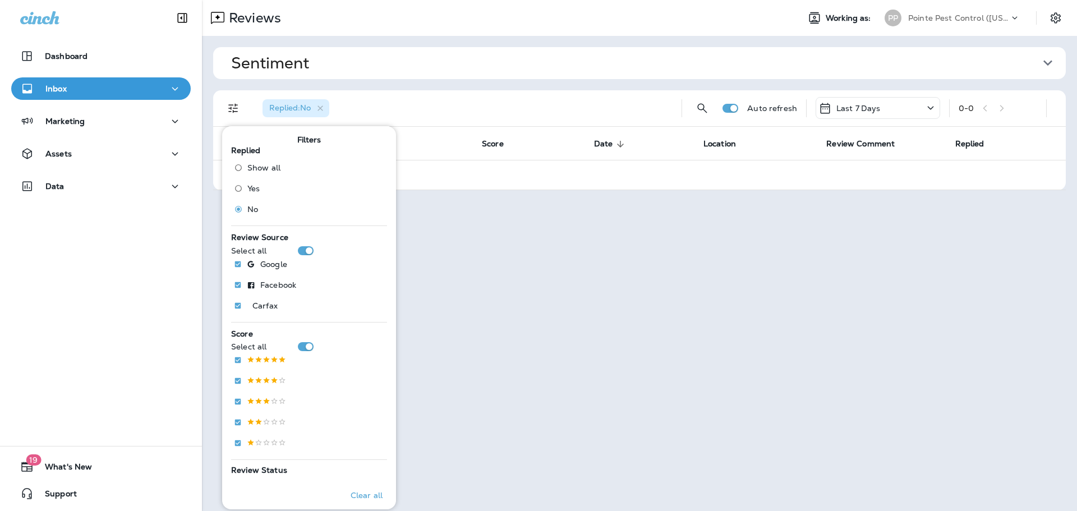
click at [955, 20] on p "Pointe Pest Control (Missouri)" at bounding box center [958, 17] width 101 height 9
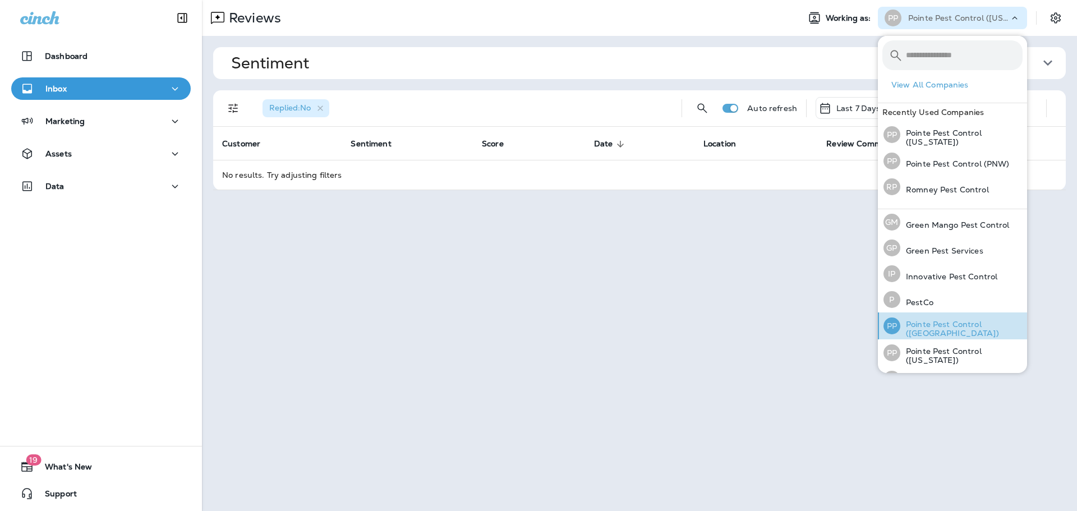
click at [986, 327] on p "Pointe Pest Control ([GEOGRAPHIC_DATA])" at bounding box center [961, 329] width 122 height 18
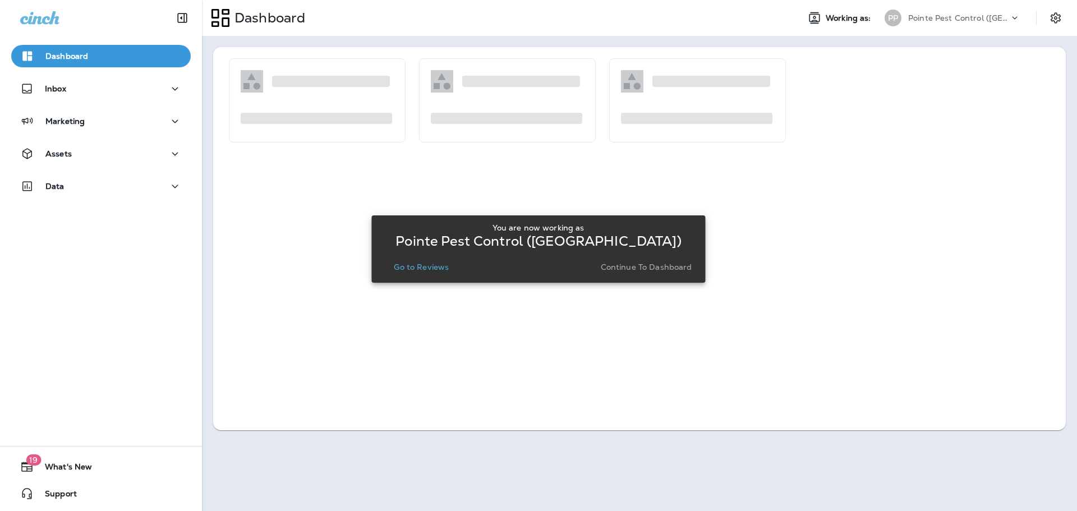
click at [427, 264] on p "Go to Reviews" at bounding box center [421, 267] width 55 height 9
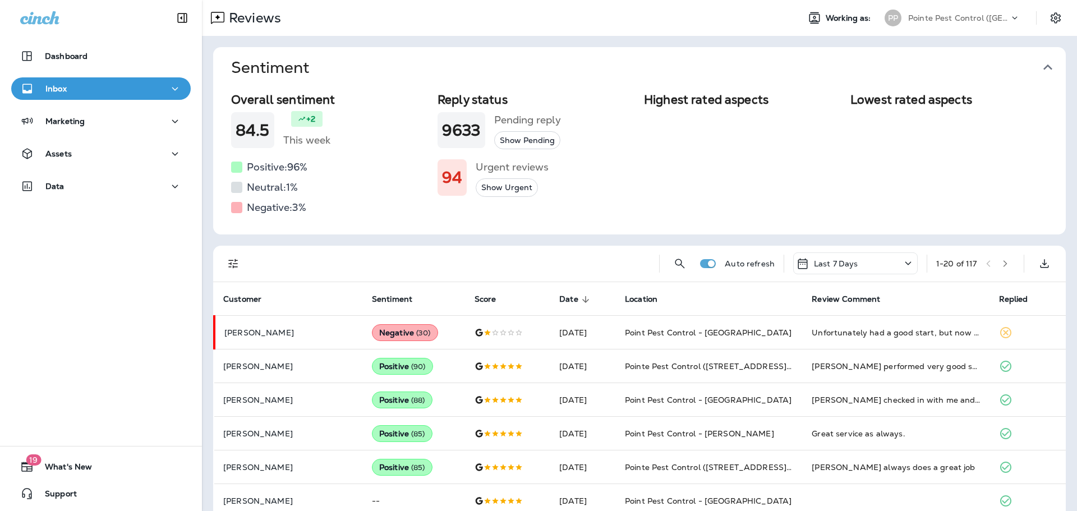
drag, startPoint x: 1051, startPoint y: 65, endPoint x: 567, endPoint y: 84, distance: 485.1
click at [1051, 65] on icon "button" at bounding box center [1048, 67] width 18 height 18
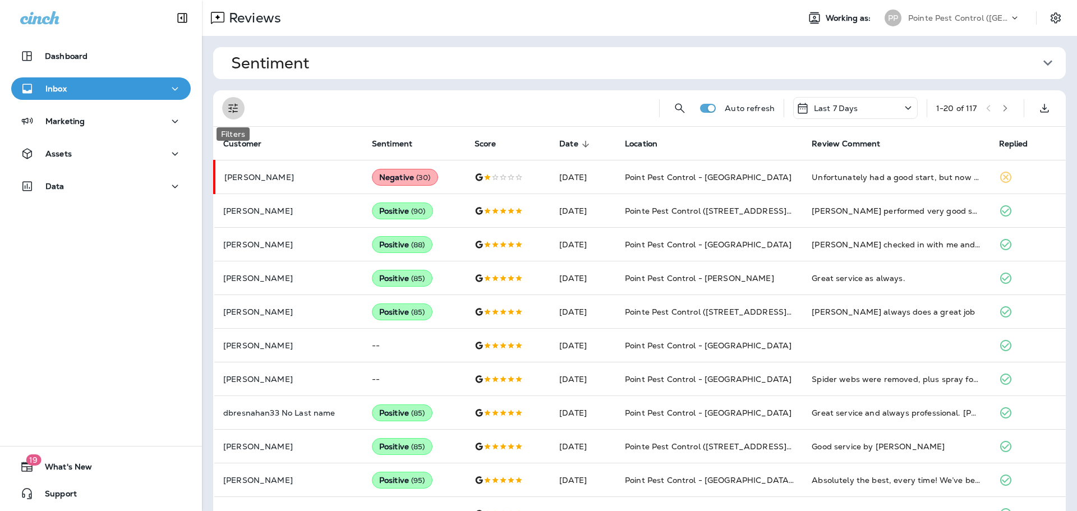
click at [234, 107] on icon "Filters" at bounding box center [233, 108] width 13 height 13
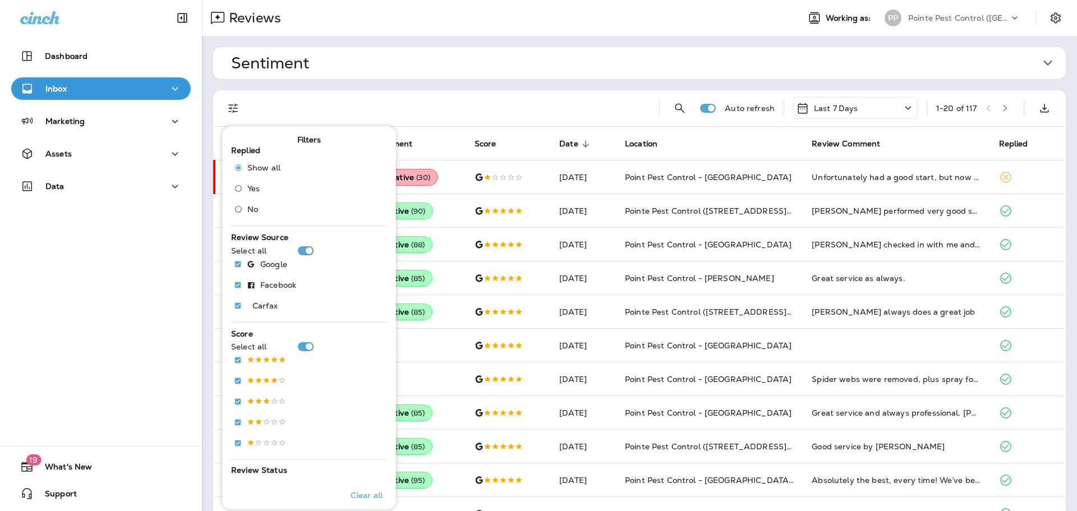
click at [248, 206] on span "No" at bounding box center [252, 209] width 11 height 9
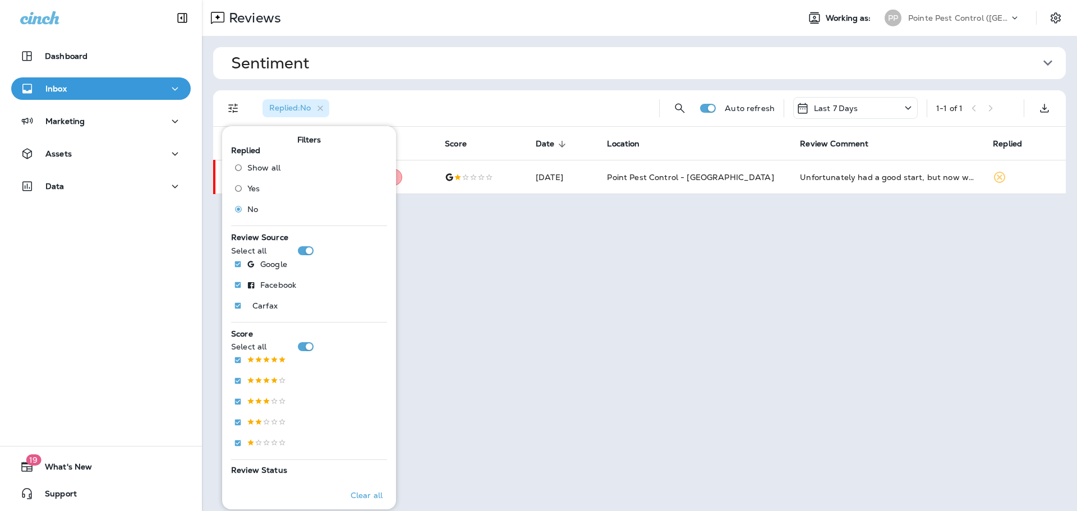
click at [955, 18] on p "Pointe Pest Control ([GEOGRAPHIC_DATA])" at bounding box center [958, 17] width 101 height 9
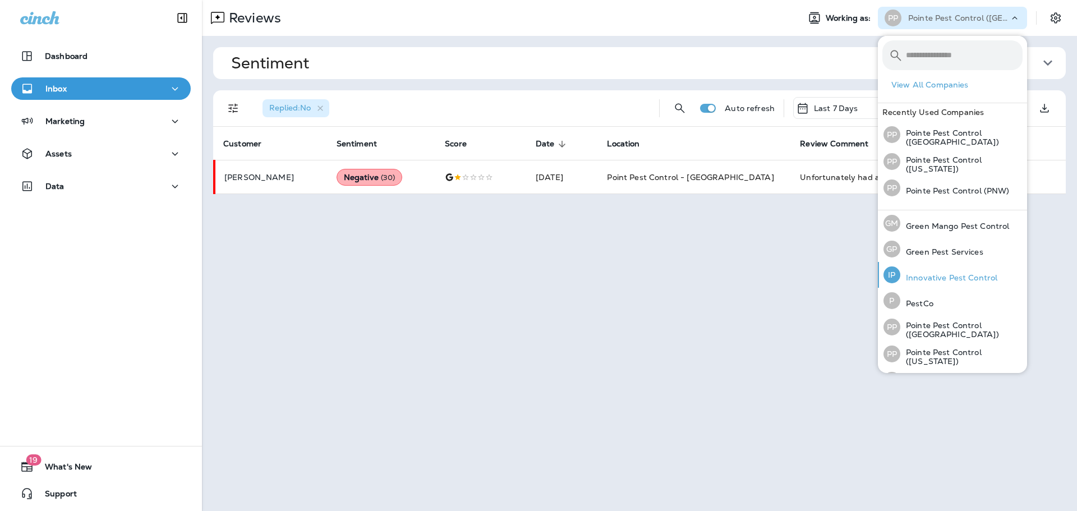
click at [990, 277] on p "Innovative Pest Control" at bounding box center [948, 277] width 97 height 9
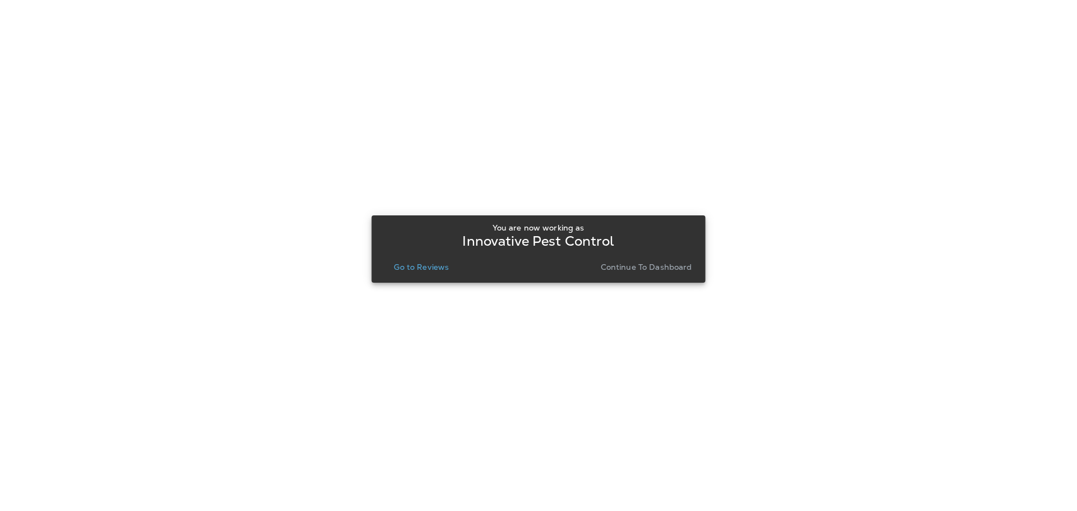
click at [422, 265] on p "Go to Reviews" at bounding box center [421, 267] width 55 height 9
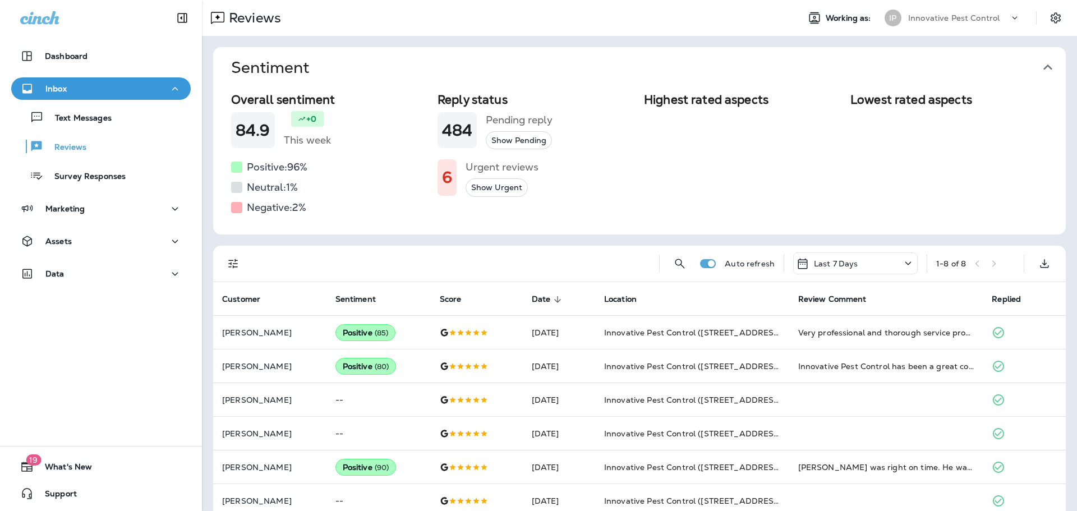
click at [1047, 69] on icon "button" at bounding box center [1048, 67] width 18 height 18
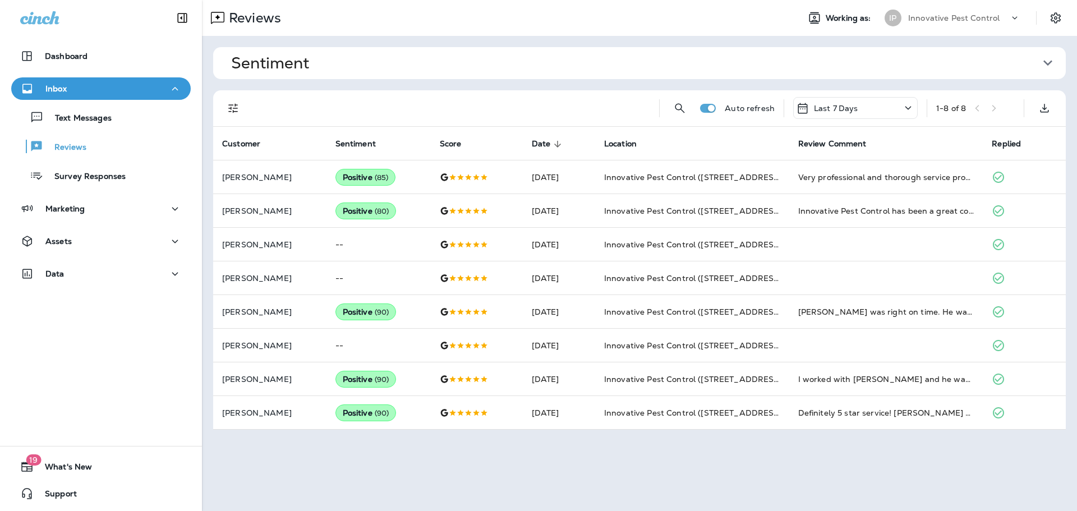
click at [973, 16] on p "Innovative Pest Control" at bounding box center [953, 17] width 91 height 9
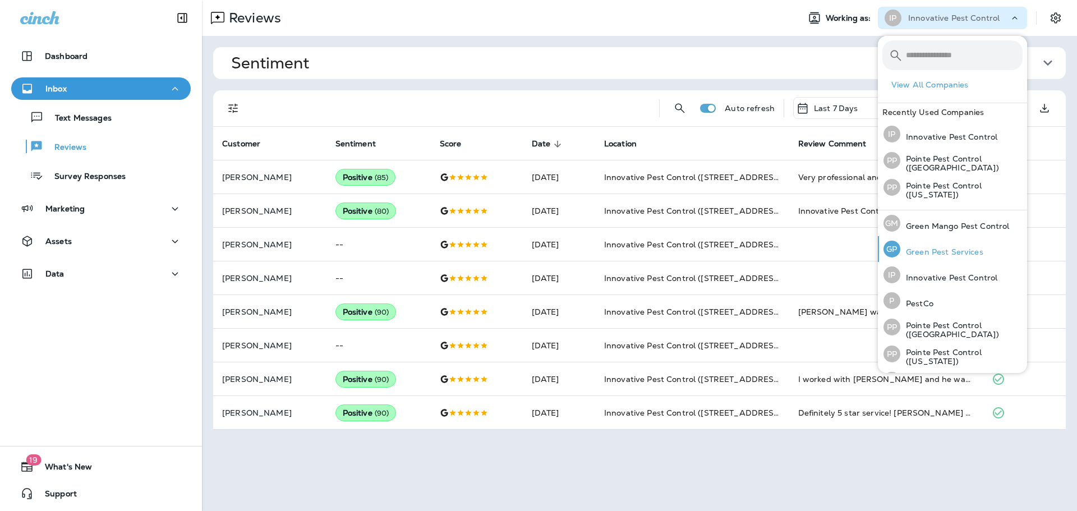
click at [927, 247] on p "Green Pest Services" at bounding box center [941, 251] width 83 height 9
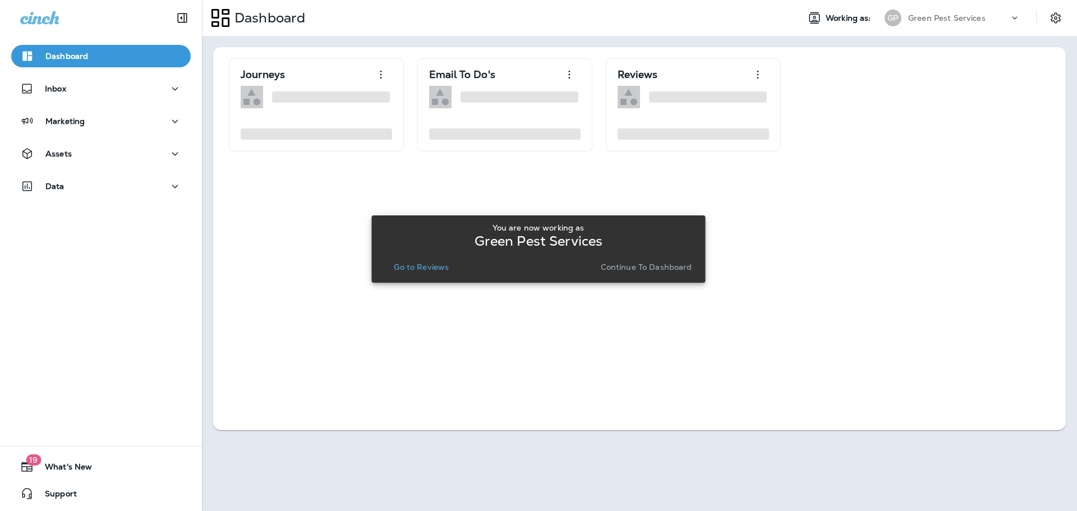
click at [415, 263] on p "Go to Reviews" at bounding box center [421, 267] width 55 height 9
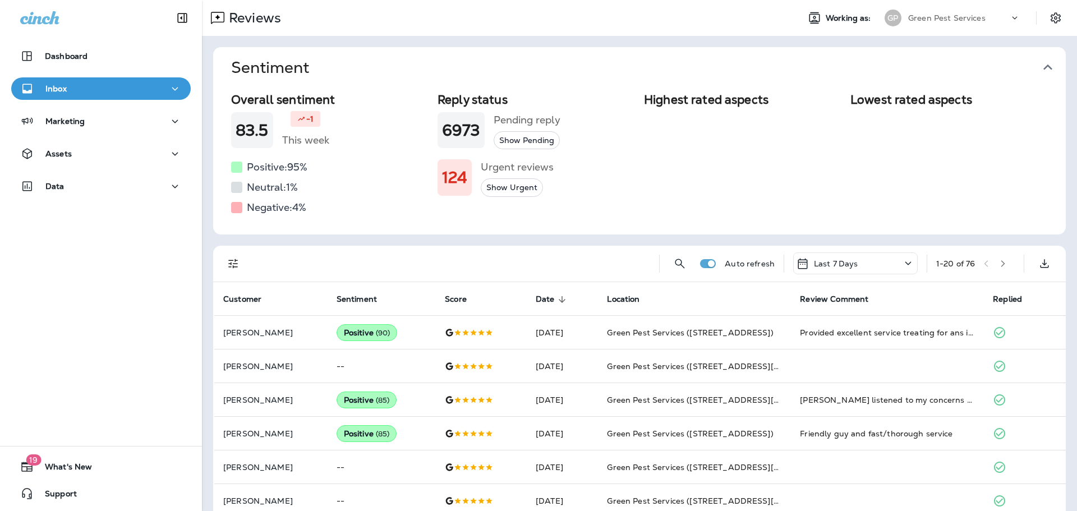
click at [1050, 68] on icon "button" at bounding box center [1048, 67] width 18 height 18
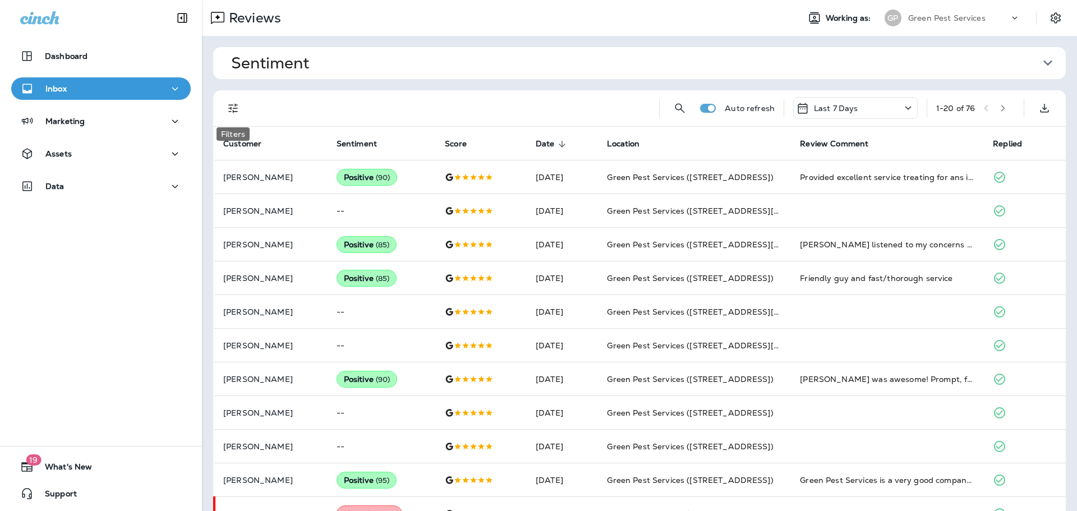
drag, startPoint x: 236, startPoint y: 112, endPoint x: 240, endPoint y: 135, distance: 22.9
click at [235, 112] on icon "Filters" at bounding box center [233, 108] width 13 height 13
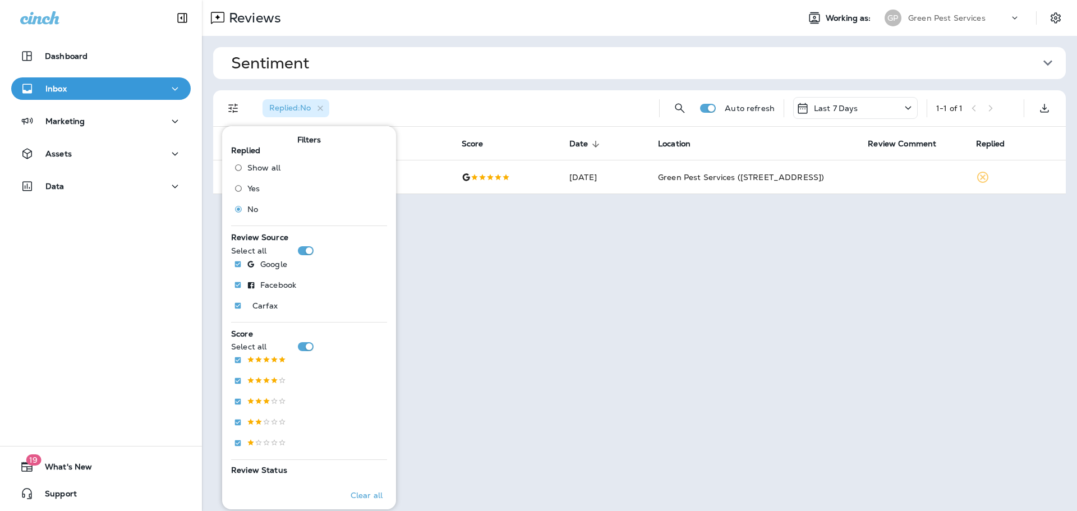
click at [530, 92] on div "Replied : No" at bounding box center [452, 108] width 397 height 36
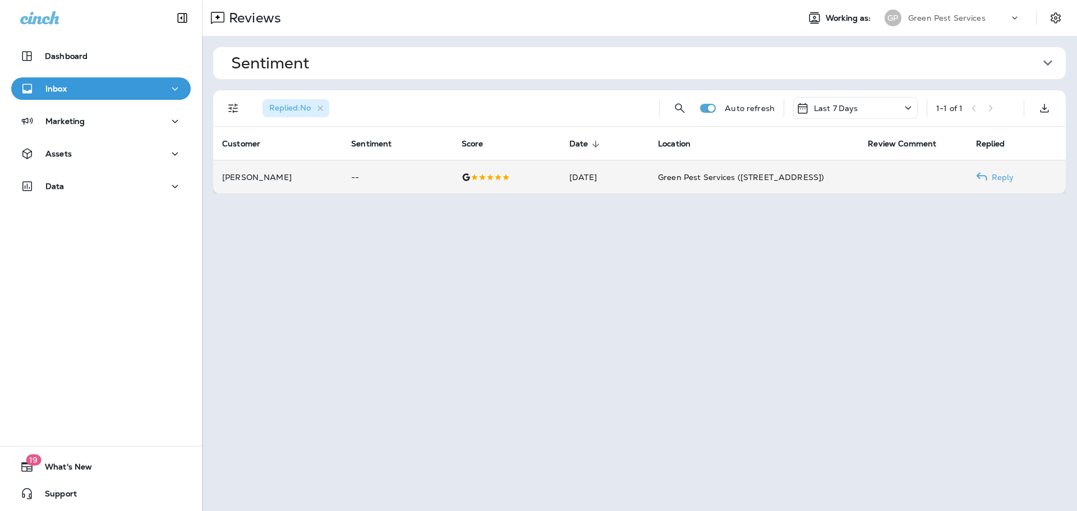
click at [646, 188] on td "Sep 9, 2025" at bounding box center [604, 177] width 89 height 34
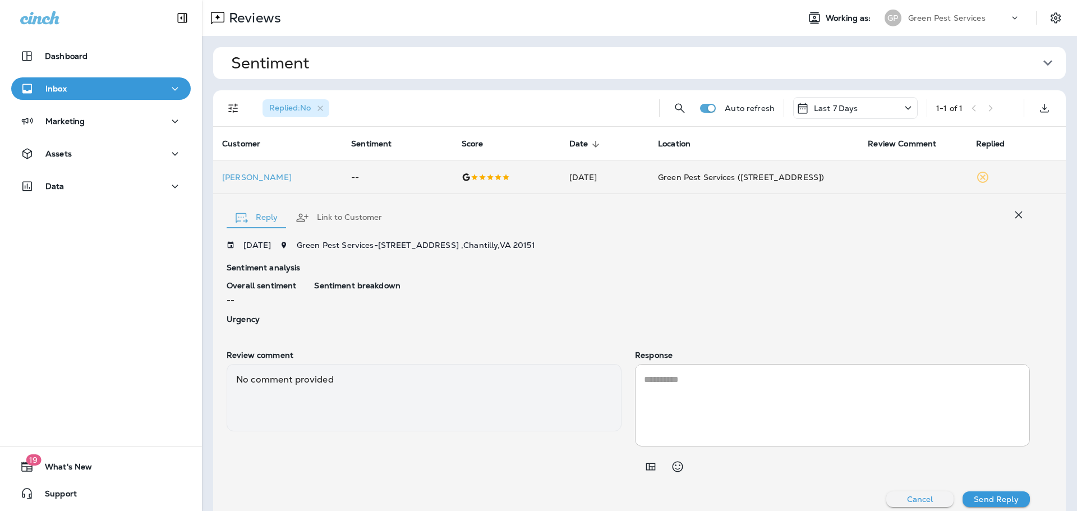
scroll to position [10, 0]
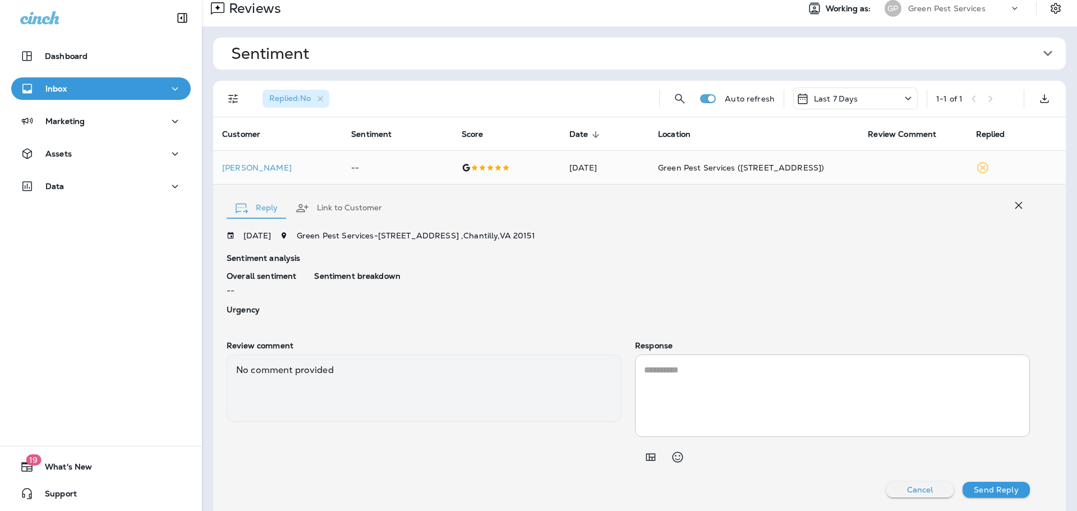
click at [731, 374] on textarea at bounding box center [832, 396] width 377 height 65
type textarea "*****"
click at [1028, 203] on button "button" at bounding box center [1019, 205] width 22 height 22
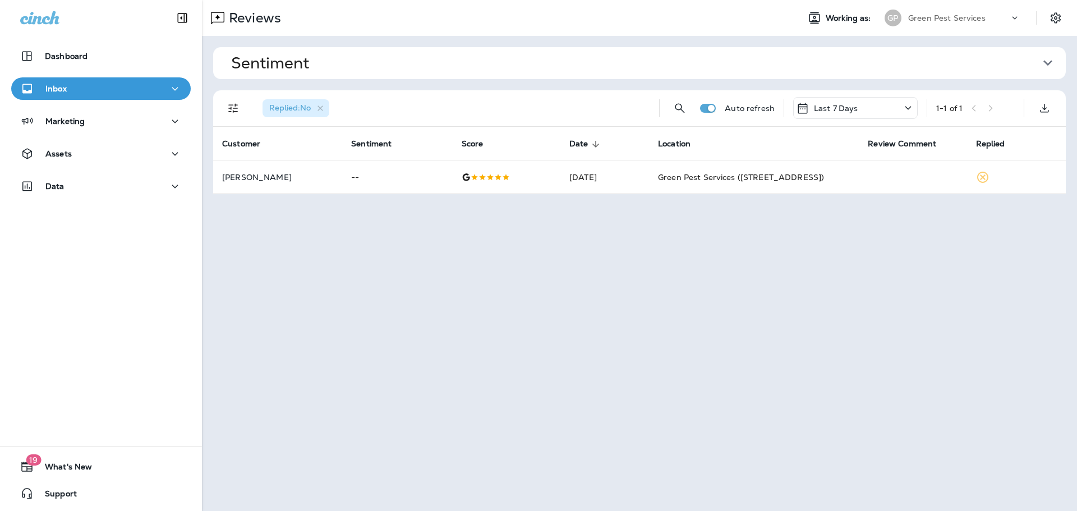
click at [988, 17] on div "Green Pest Services" at bounding box center [958, 18] width 101 height 17
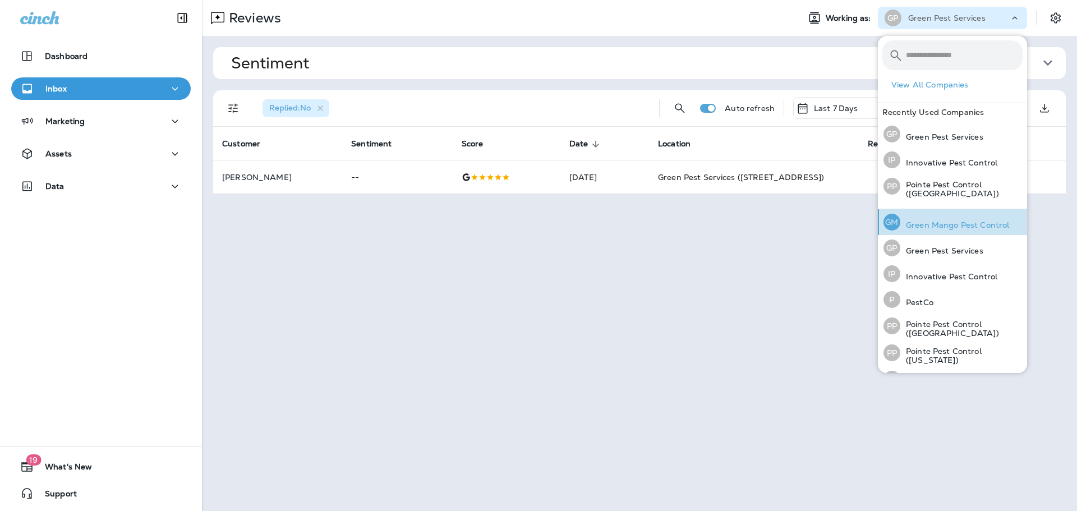
click at [946, 220] on p "Green Mango Pest Control" at bounding box center [954, 224] width 109 height 9
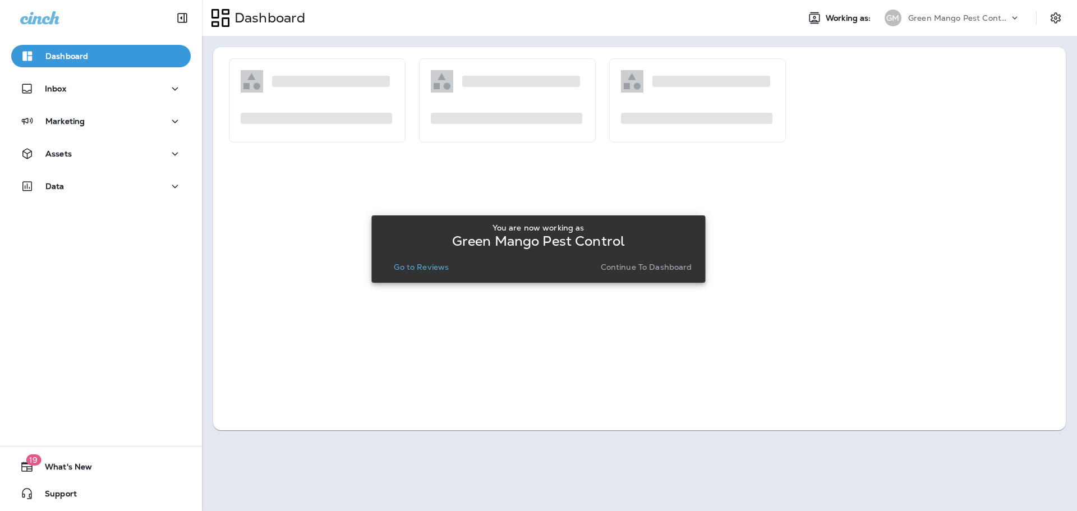
click at [414, 264] on p "Go to Reviews" at bounding box center [421, 267] width 55 height 9
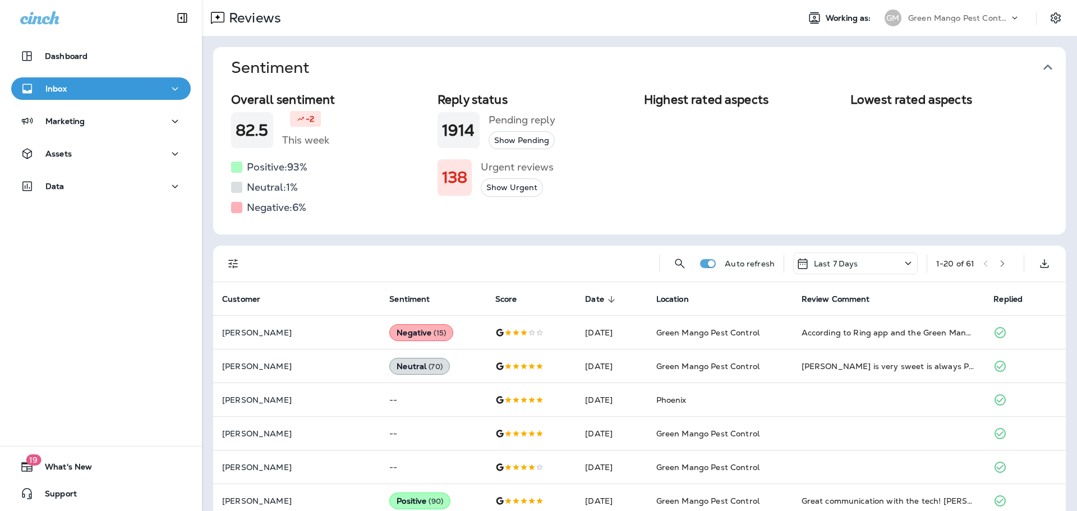
drag, startPoint x: 1047, startPoint y: 65, endPoint x: 736, endPoint y: 104, distance: 313.2
click at [1047, 65] on icon "button" at bounding box center [1047, 68] width 9 height 6
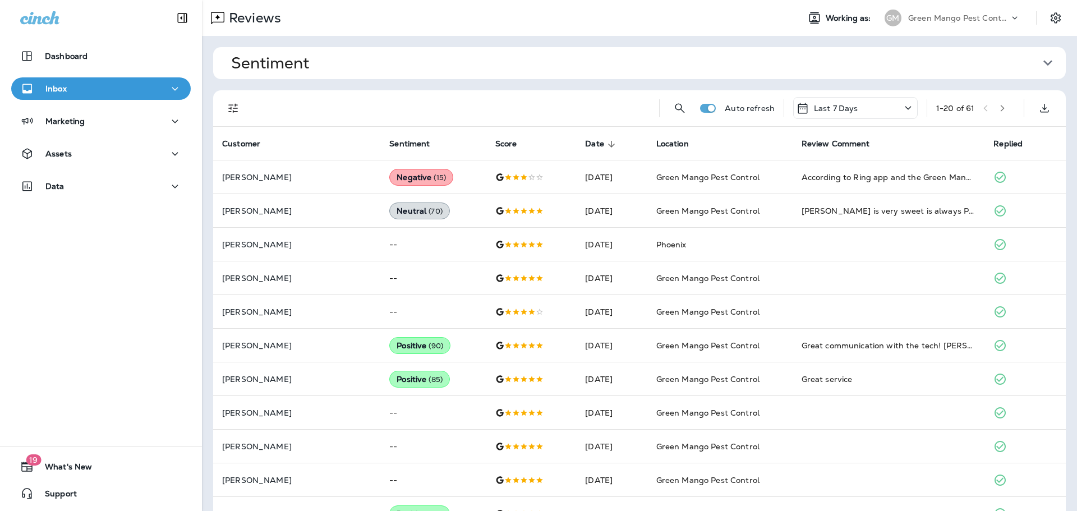
click at [232, 104] on icon "Filters" at bounding box center [233, 108] width 13 height 13
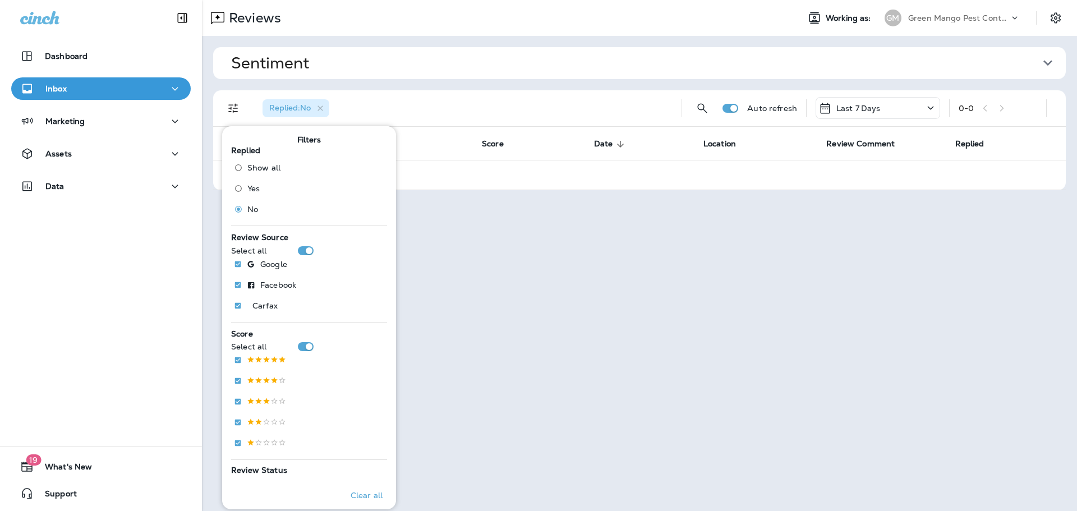
click at [484, 105] on div "Replied : No" at bounding box center [463, 108] width 419 height 36
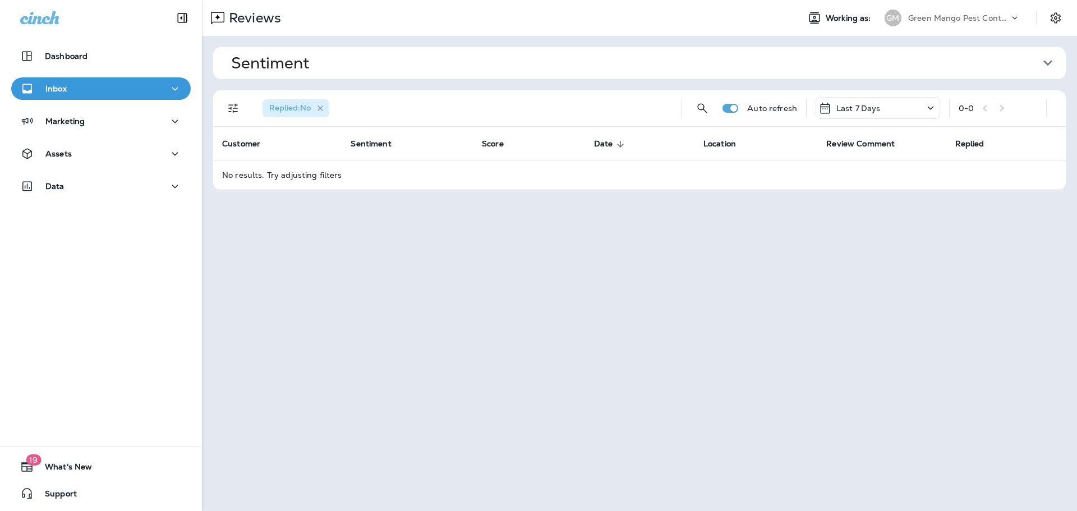
click at [322, 108] on icon "button" at bounding box center [321, 108] width 6 height 6
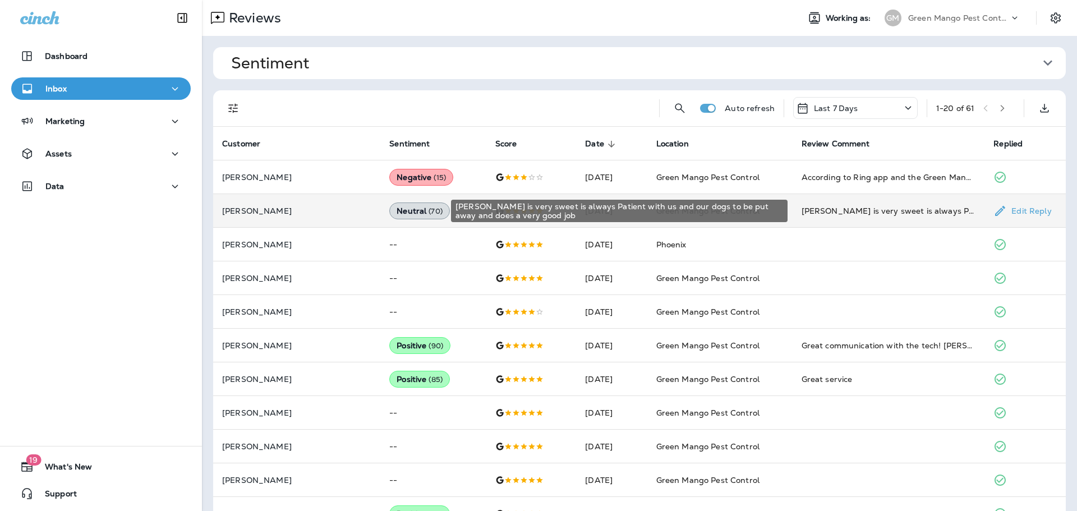
click at [933, 209] on div "Neilsen is very sweet is always Patient with us and our dogs to be put away and…" at bounding box center [889, 210] width 174 height 11
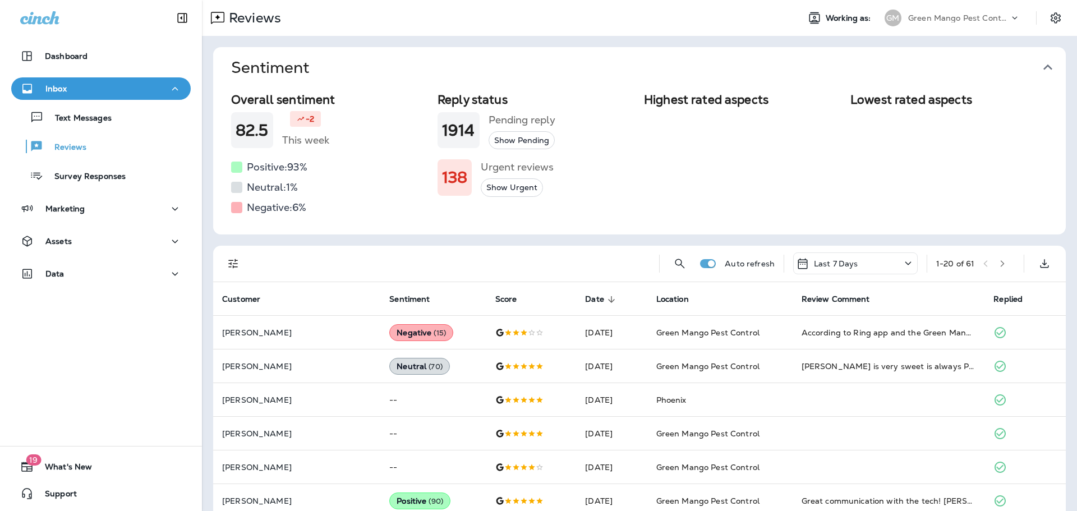
click at [942, 20] on p "Green Mango Pest Control" at bounding box center [958, 17] width 101 height 9
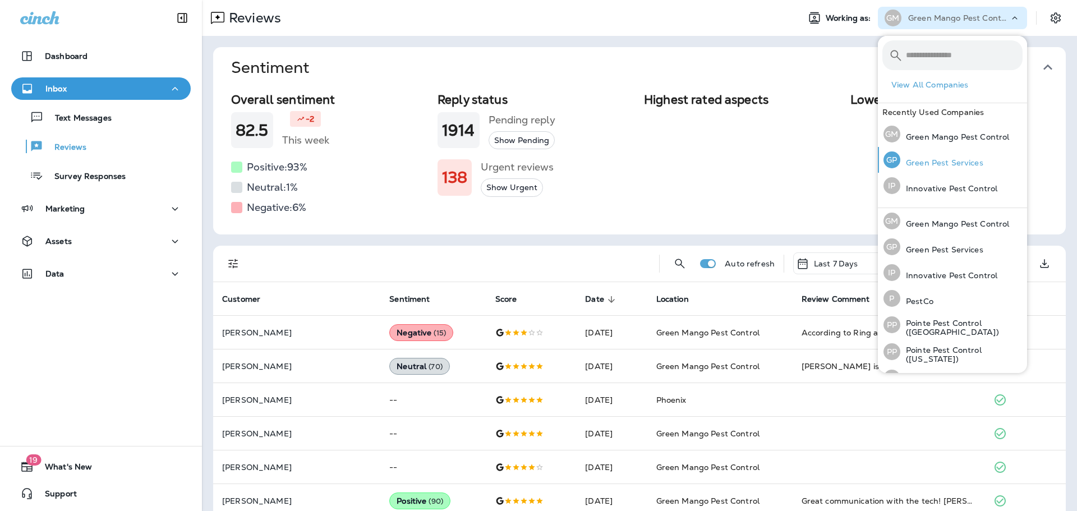
click at [981, 164] on p "Green Pest Services" at bounding box center [941, 162] width 83 height 9
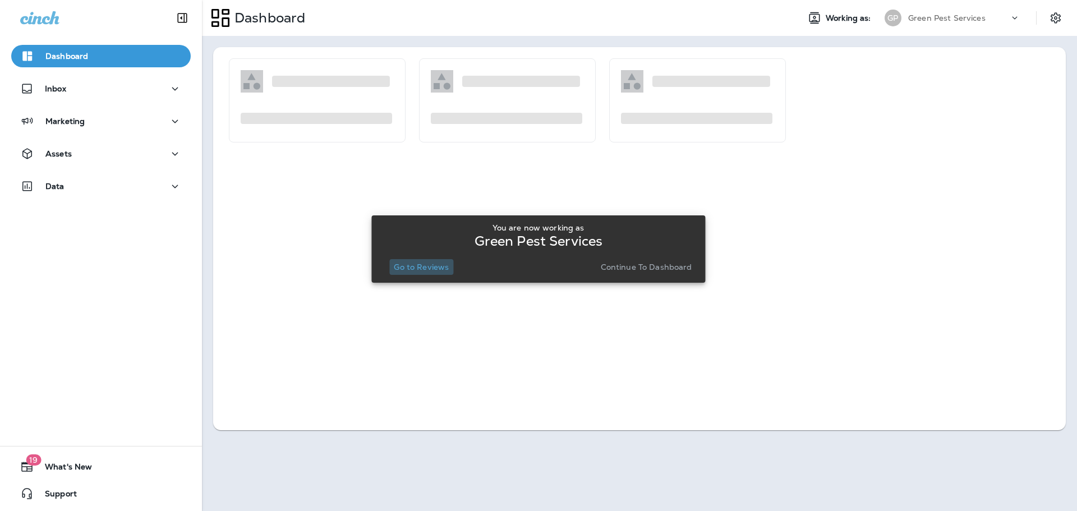
click at [436, 263] on p "Go to Reviews" at bounding box center [421, 267] width 55 height 9
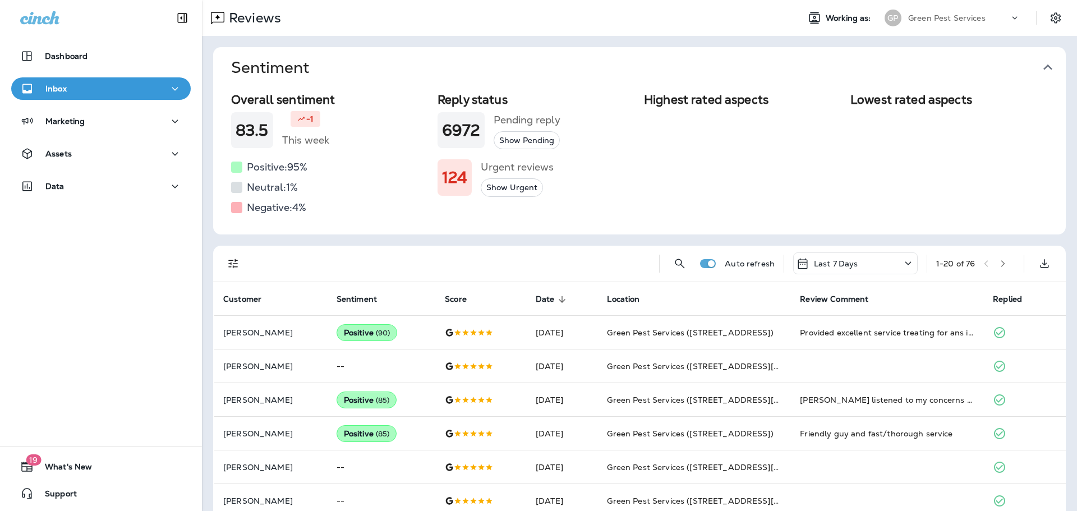
drag, startPoint x: 1053, startPoint y: 65, endPoint x: 1017, endPoint y: 76, distance: 38.0
click at [1053, 65] on icon "button" at bounding box center [1048, 67] width 18 height 18
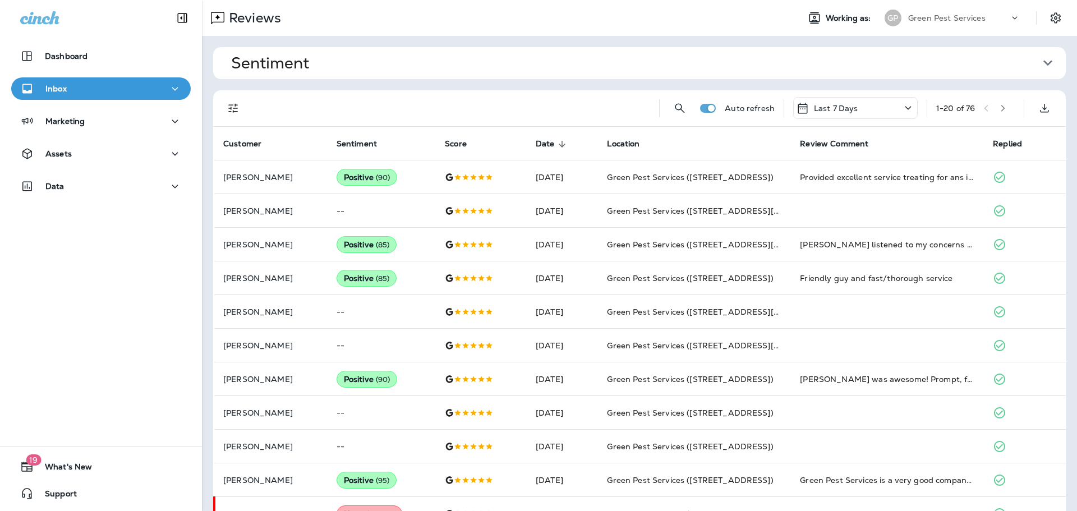
click at [230, 109] on icon "Filters" at bounding box center [233, 108] width 13 height 13
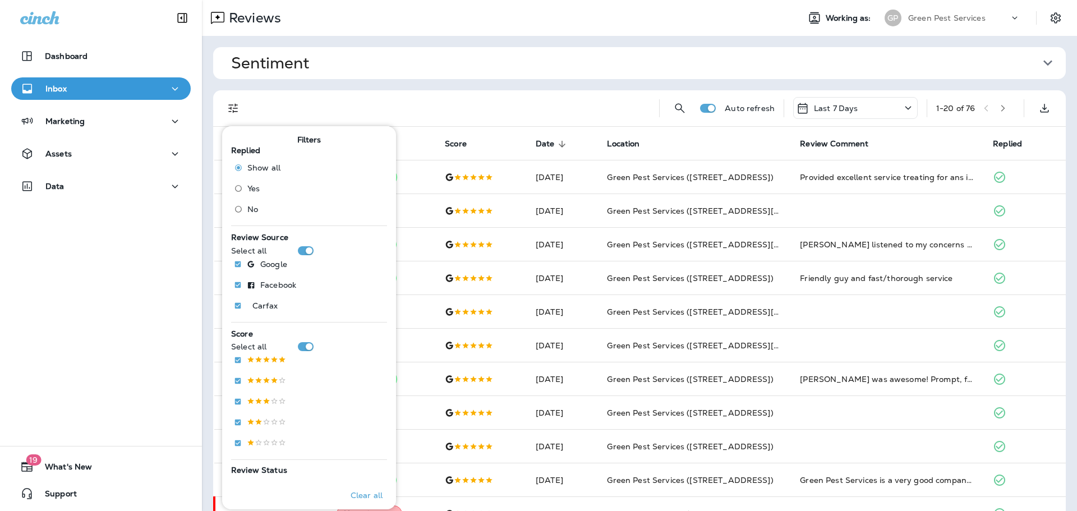
click at [237, 199] on div "Show all Yes No" at bounding box center [263, 190] width 54 height 62
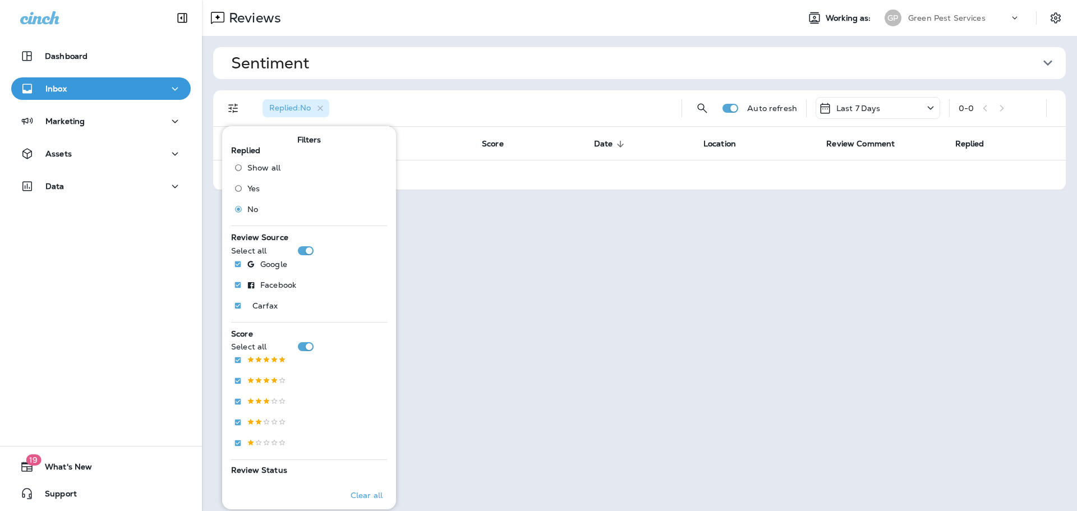
click at [531, 112] on div "Replied : No" at bounding box center [463, 108] width 419 height 36
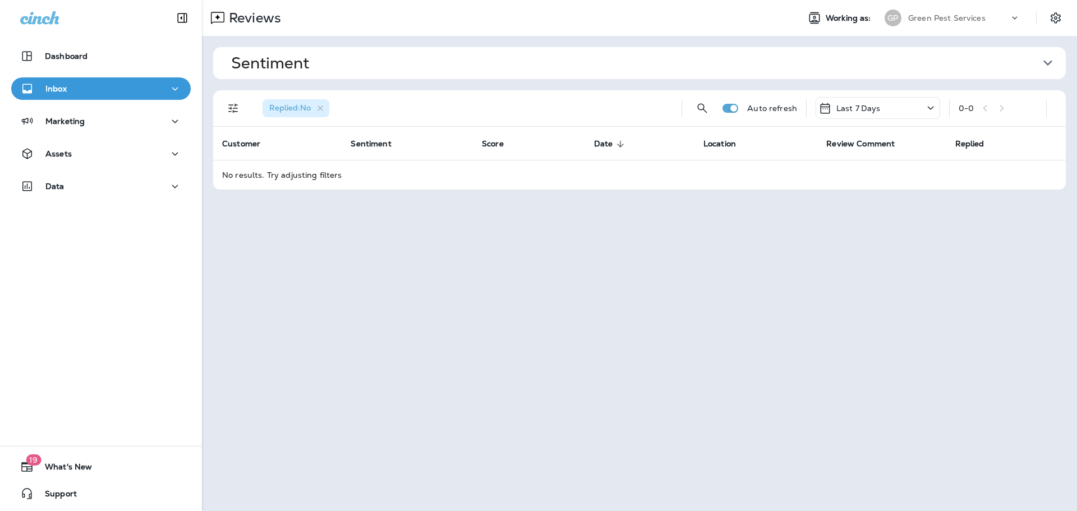
click at [970, 19] on p "Green Pest Services" at bounding box center [946, 17] width 77 height 9
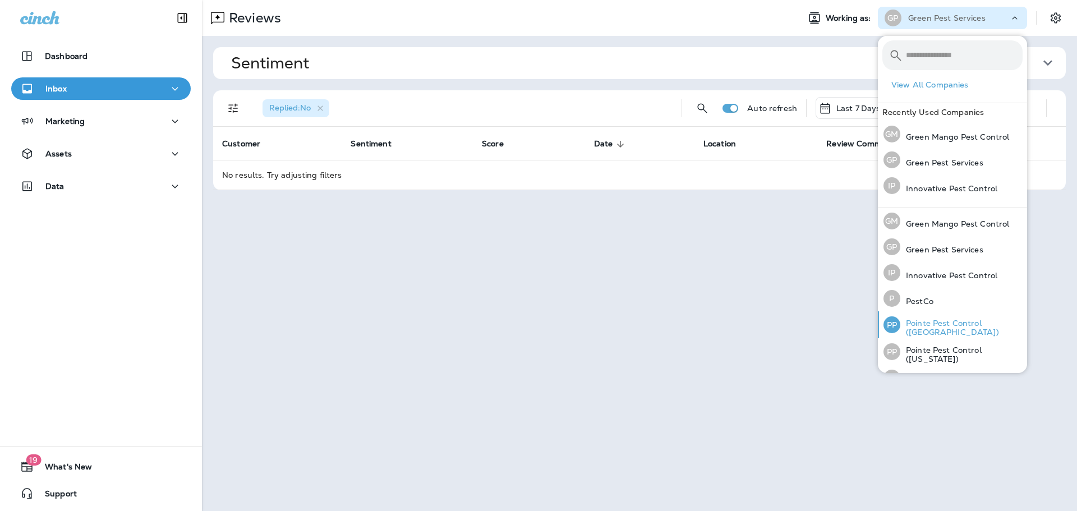
click at [967, 333] on div "PP Pointe Pest Control (Chicago)" at bounding box center [953, 324] width 148 height 27
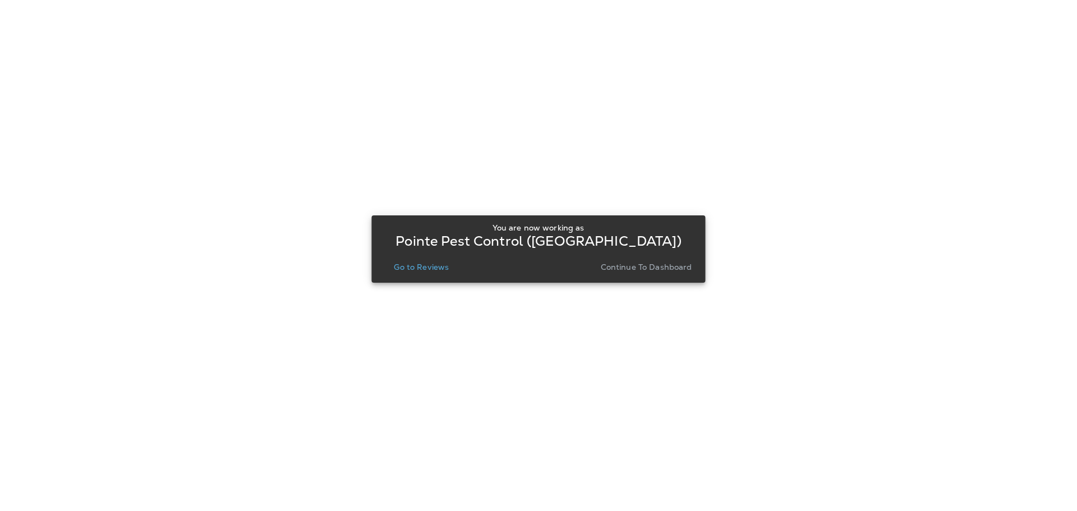
click at [422, 264] on p "Go to Reviews" at bounding box center [421, 267] width 55 height 9
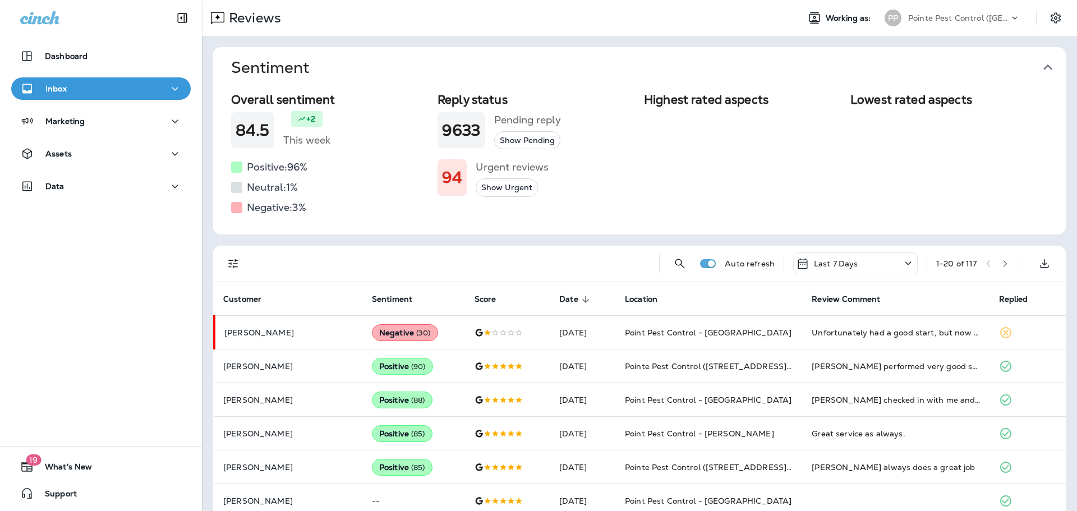
click at [1045, 61] on icon "button" at bounding box center [1048, 67] width 18 height 18
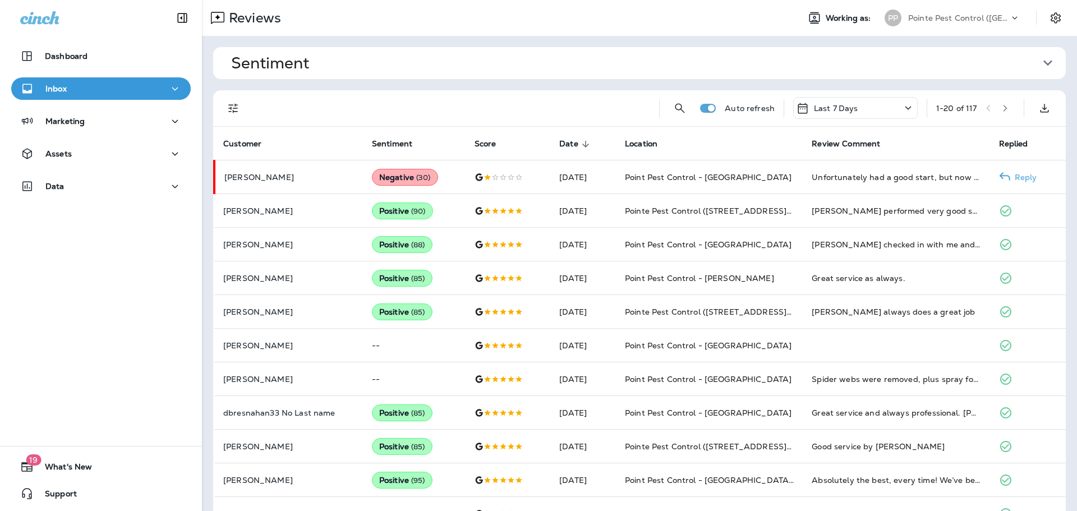
click at [1028, 177] on p "Reply" at bounding box center [1023, 177] width 27 height 9
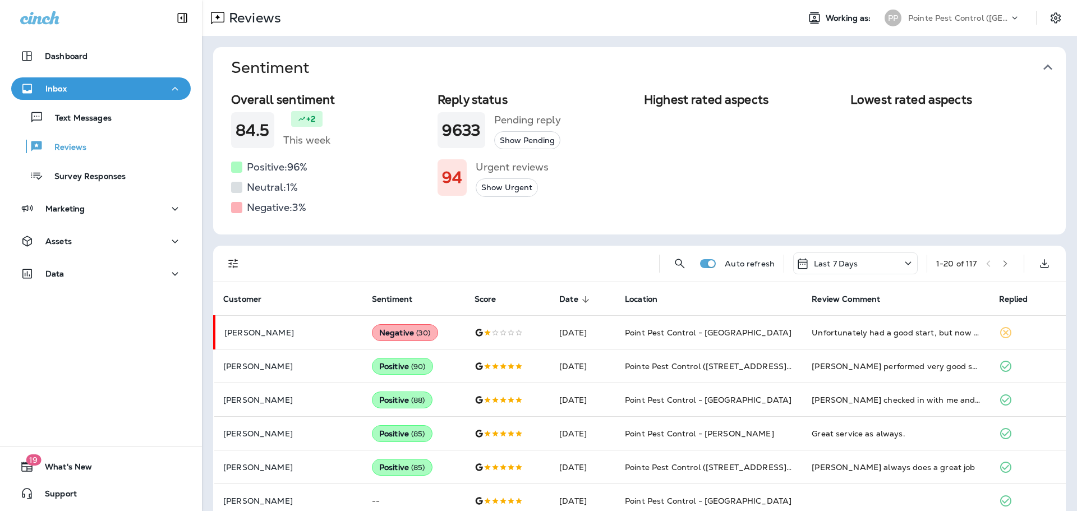
click at [1049, 66] on icon "button" at bounding box center [1048, 67] width 18 height 18
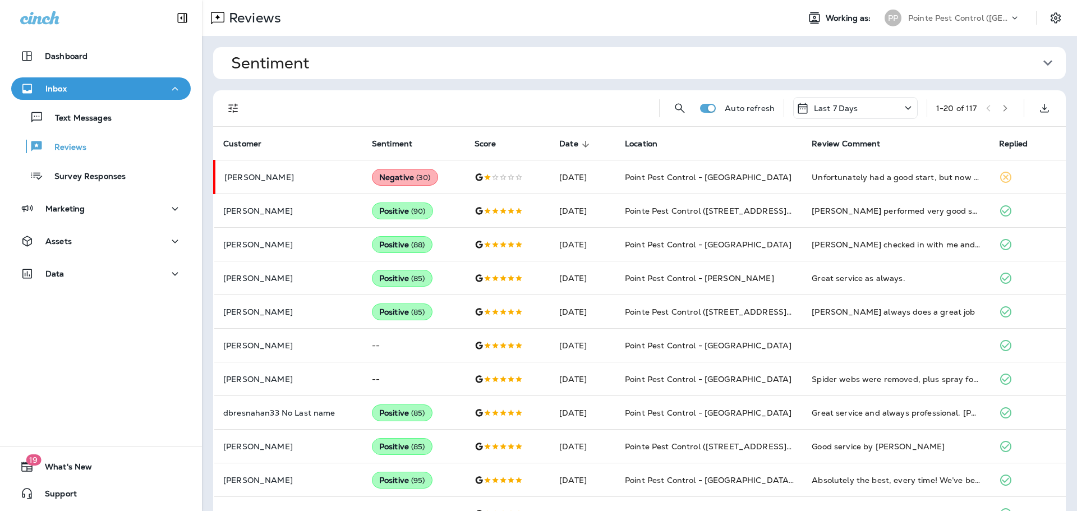
click at [972, 16] on p "Pointe Pest Control ([GEOGRAPHIC_DATA])" at bounding box center [958, 17] width 101 height 9
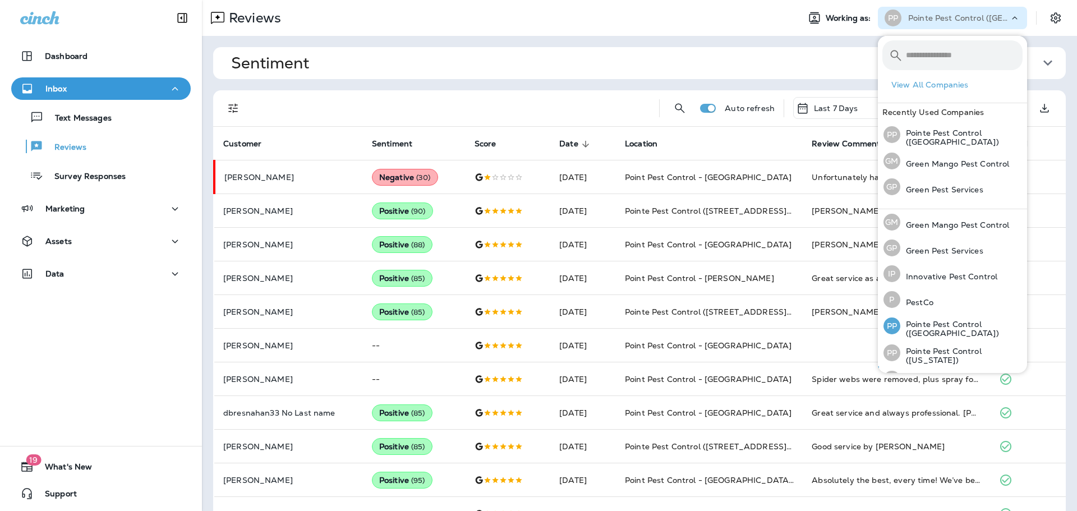
scroll to position [46, 0]
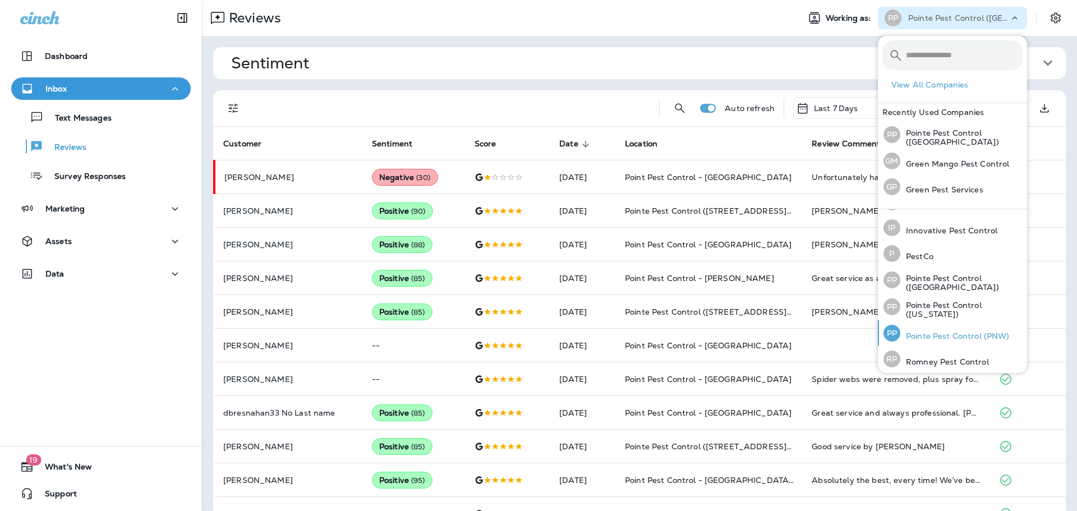
click at [995, 332] on p "Pointe Pest Control (PNW)" at bounding box center [954, 336] width 109 height 9
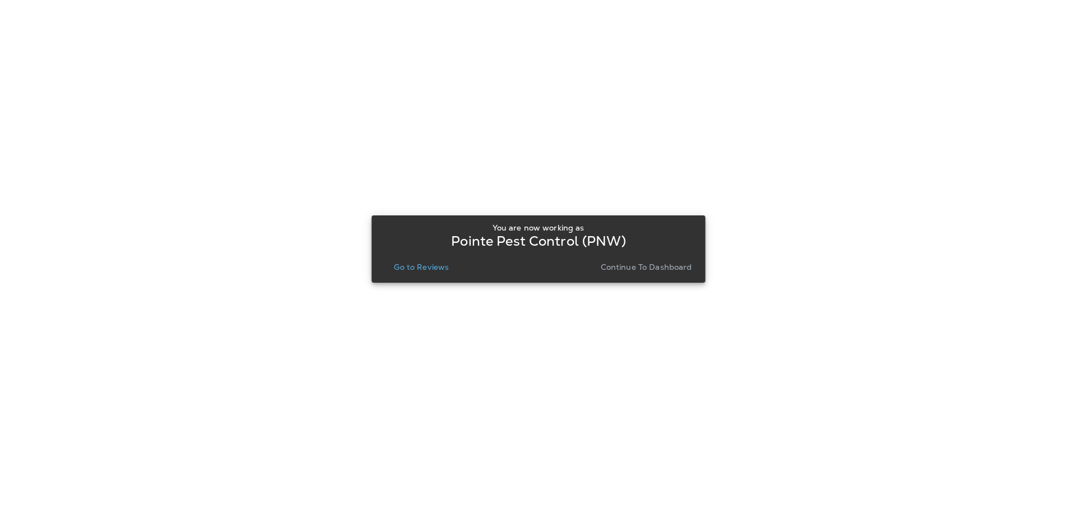
click at [430, 269] on p "Go to Reviews" at bounding box center [421, 267] width 55 height 9
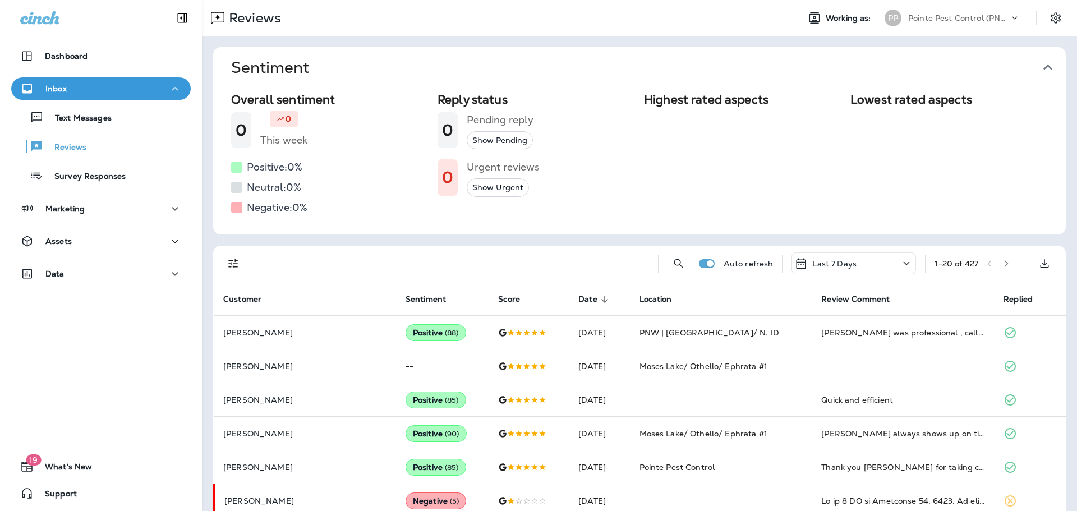
click at [1054, 63] on icon "button" at bounding box center [1048, 67] width 18 height 18
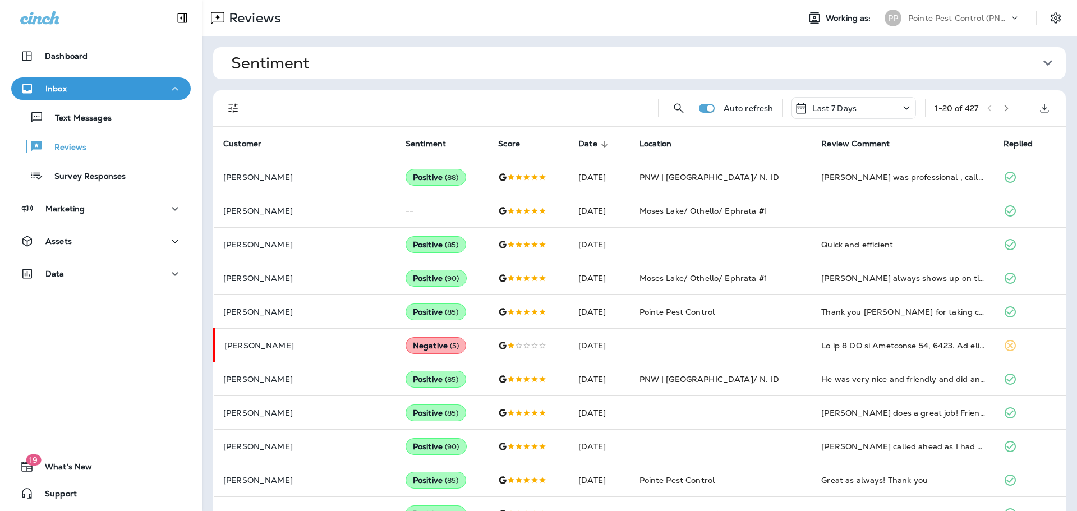
click at [231, 107] on icon "Filters" at bounding box center [233, 108] width 10 height 10
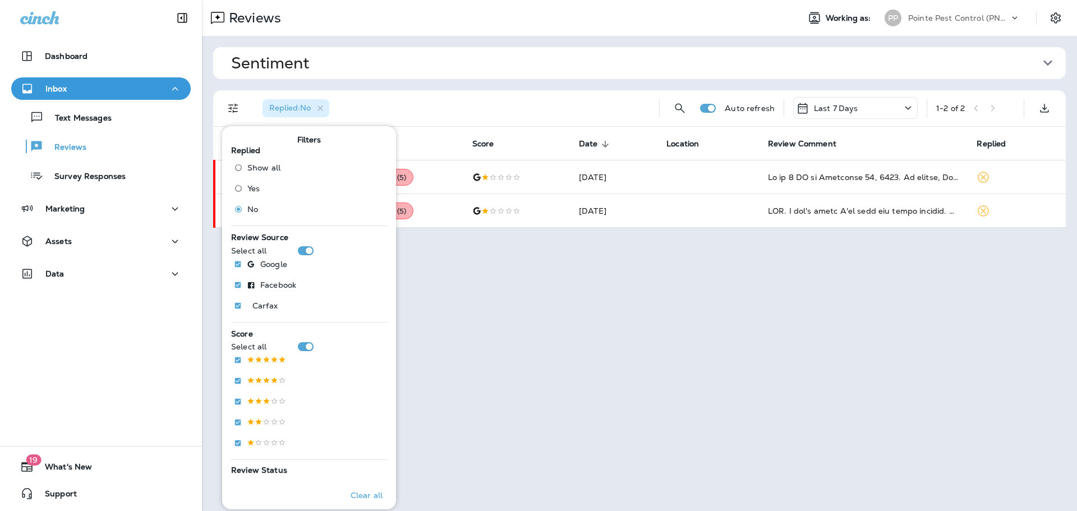
click at [563, 93] on div "Replied : No" at bounding box center [452, 108] width 397 height 36
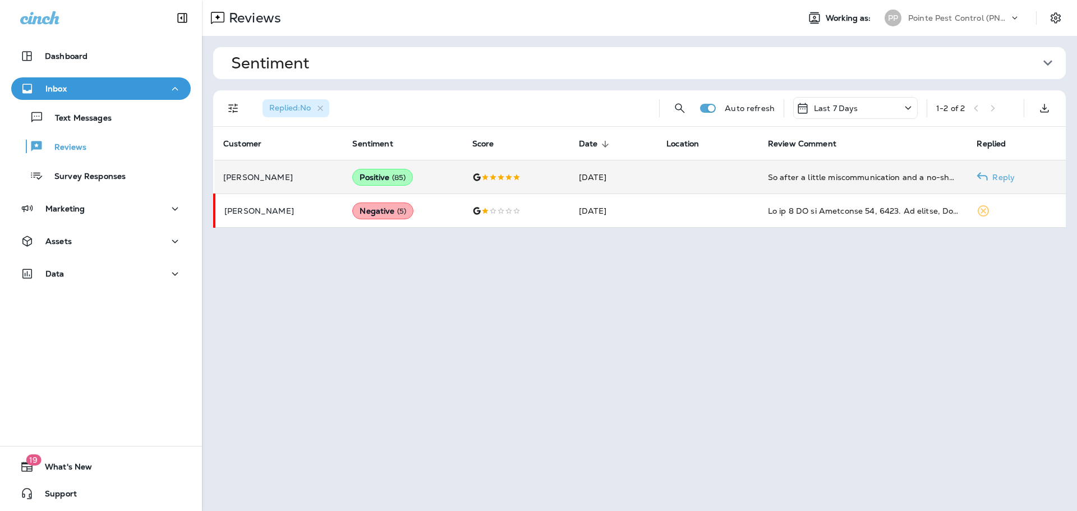
click at [687, 176] on td at bounding box center [708, 177] width 102 height 34
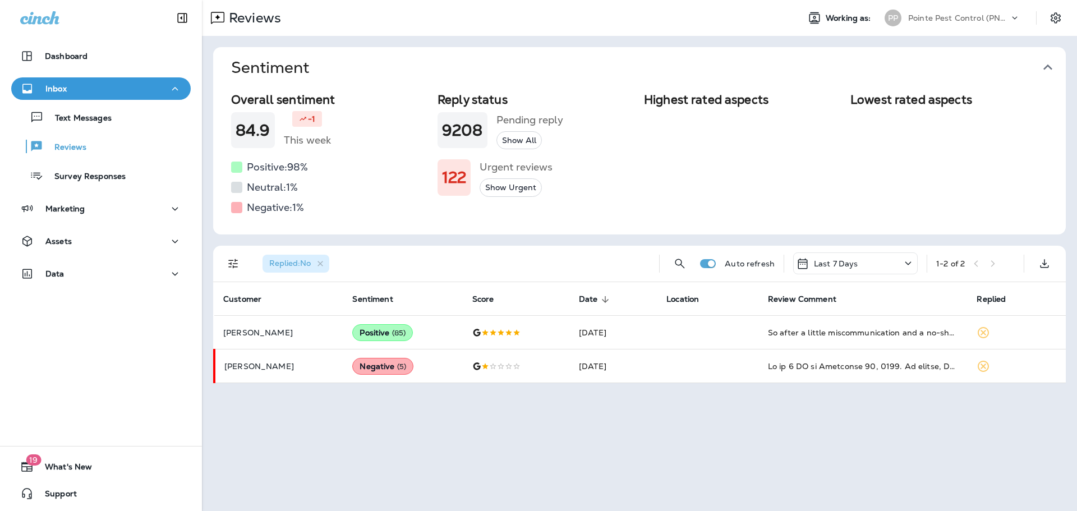
click at [1052, 61] on icon "button" at bounding box center [1048, 67] width 18 height 18
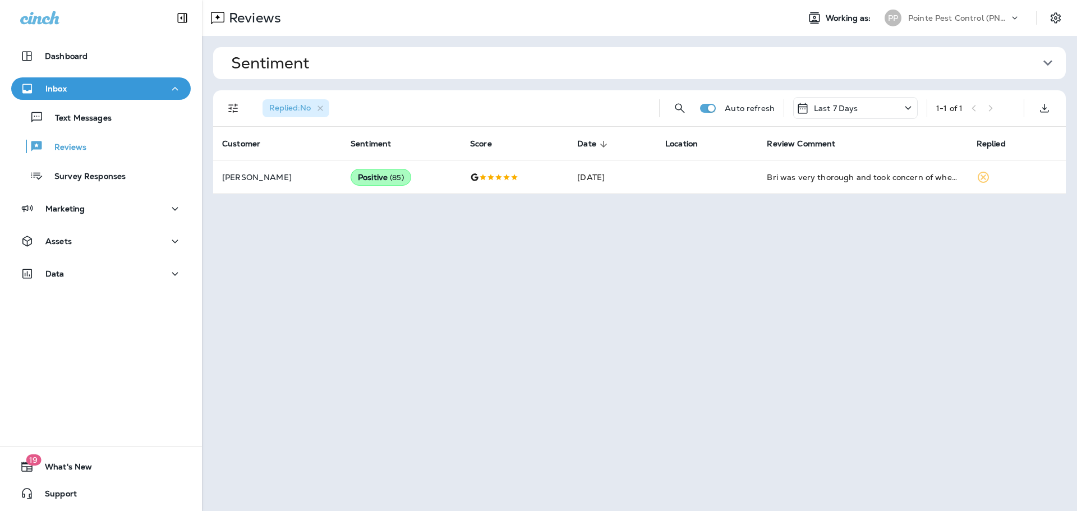
drag, startPoint x: 955, startPoint y: 12, endPoint x: 960, endPoint y: 24, distance: 12.1
click at [955, 12] on div "Pointe Pest Control (PNW)" at bounding box center [958, 18] width 101 height 17
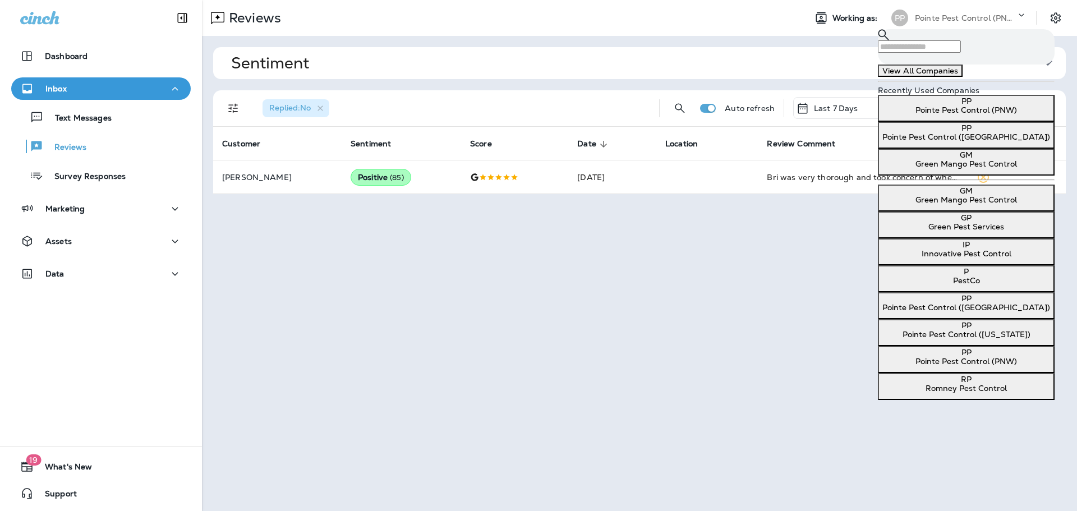
click at [941, 141] on p "Pointe Pest Control ([GEOGRAPHIC_DATA])" at bounding box center [966, 136] width 168 height 9
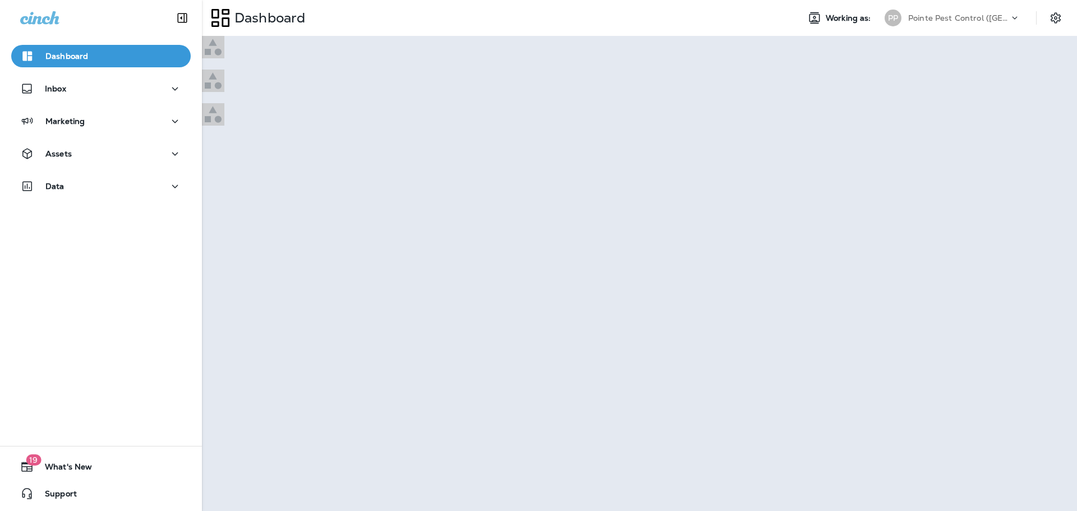
click at [58, 40] on p "Go to Reviews" at bounding box center [31, 35] width 54 height 9
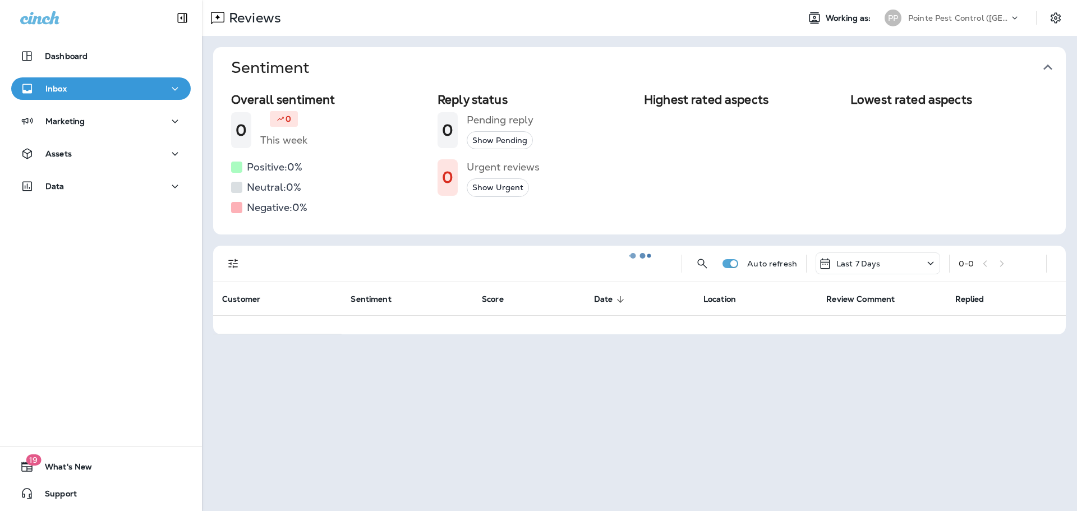
click at [1045, 63] on div at bounding box center [639, 255] width 873 height 509
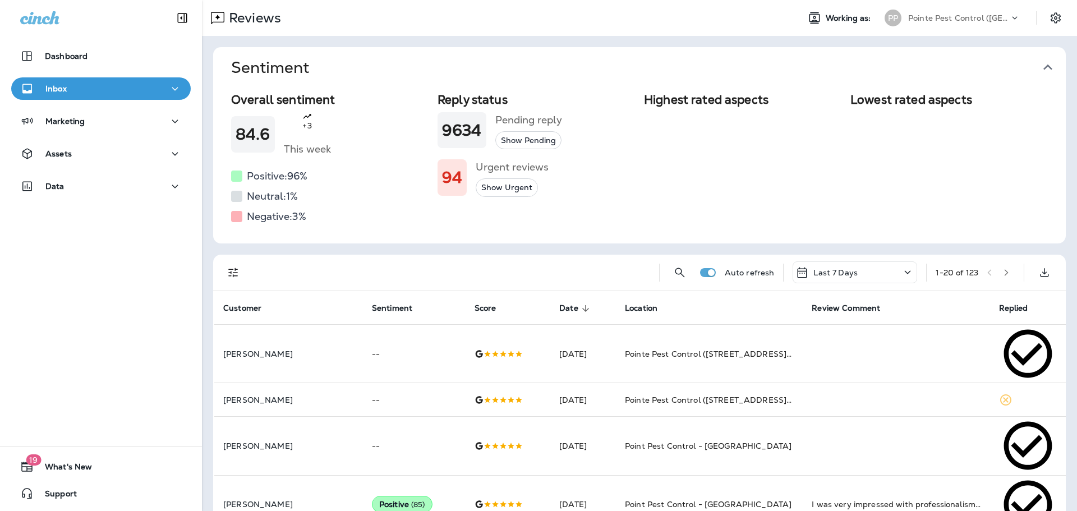
click at [1054, 67] on icon "button" at bounding box center [1048, 67] width 18 height 18
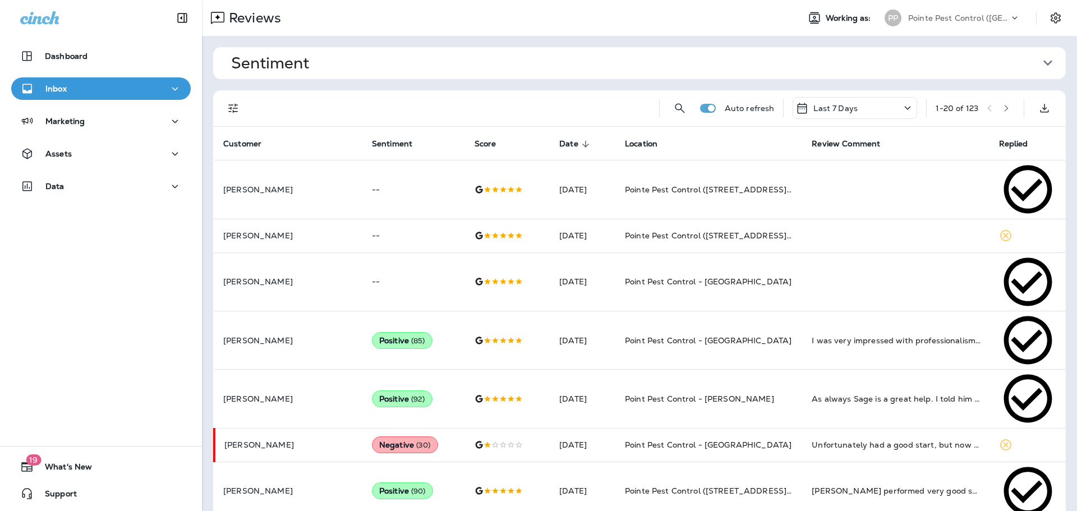
drag, startPoint x: 233, startPoint y: 104, endPoint x: 239, endPoint y: 107, distance: 6.5
click at [232, 104] on icon "Filters" at bounding box center [233, 108] width 13 height 13
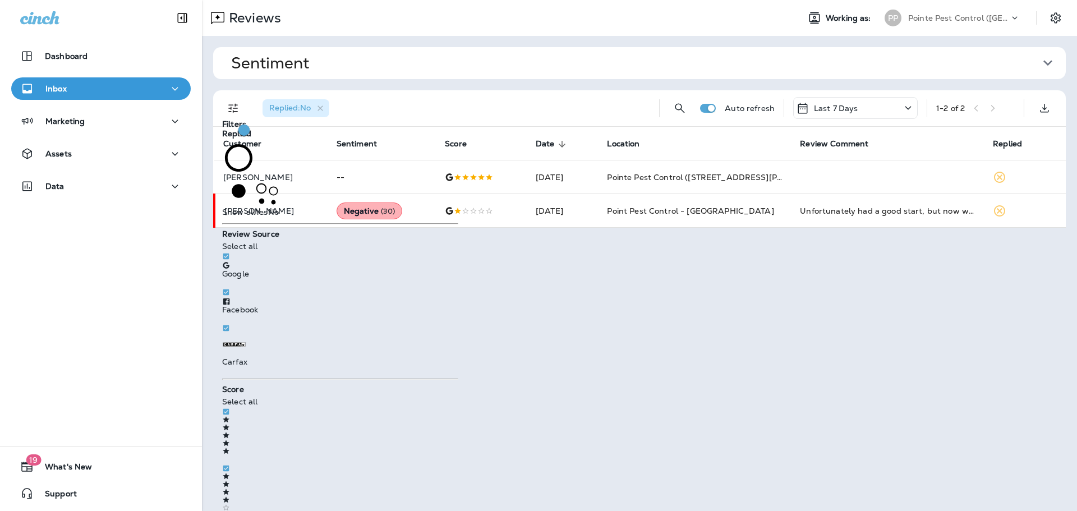
click at [497, 101] on div "Replied : No" at bounding box center [452, 108] width 397 height 36
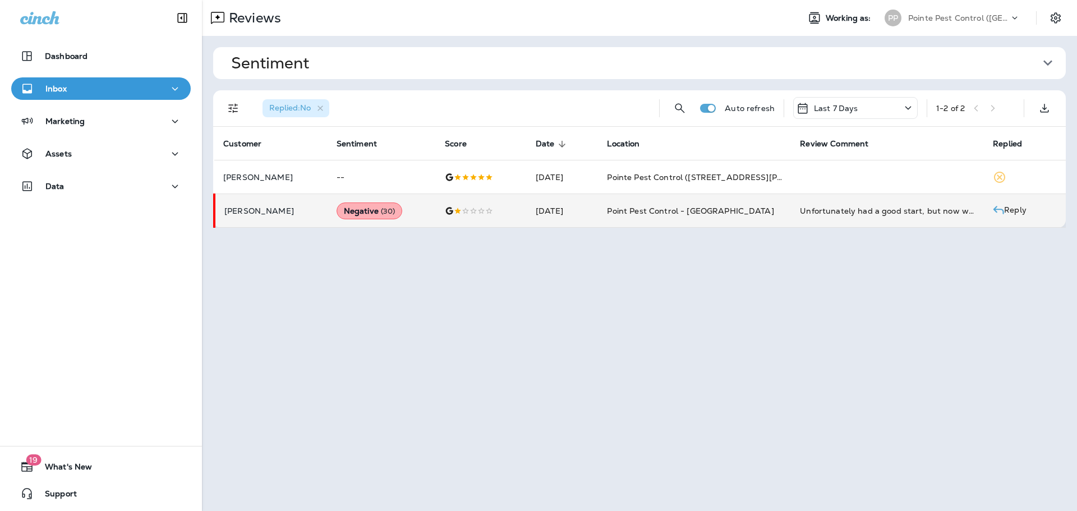
click at [235, 208] on p "[PERSON_NAME]" at bounding box center [271, 210] width 94 height 9
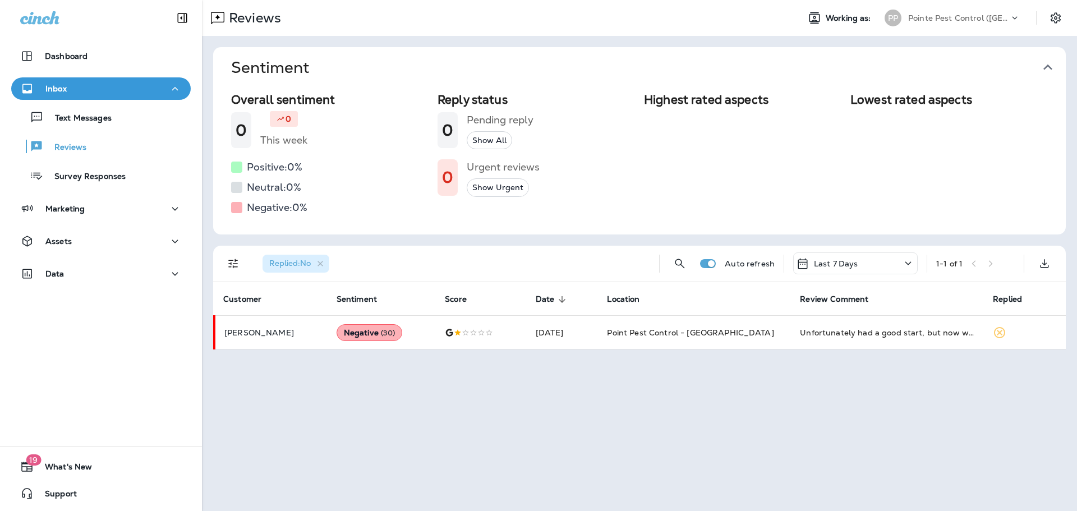
drag, startPoint x: 1051, startPoint y: 75, endPoint x: 1049, endPoint y: 68, distance: 6.6
click at [1051, 75] on icon "button" at bounding box center [1048, 67] width 18 height 18
drag, startPoint x: 1049, startPoint y: 65, endPoint x: 1060, endPoint y: 135, distance: 70.4
click at [1049, 65] on icon "button" at bounding box center [1048, 67] width 18 height 18
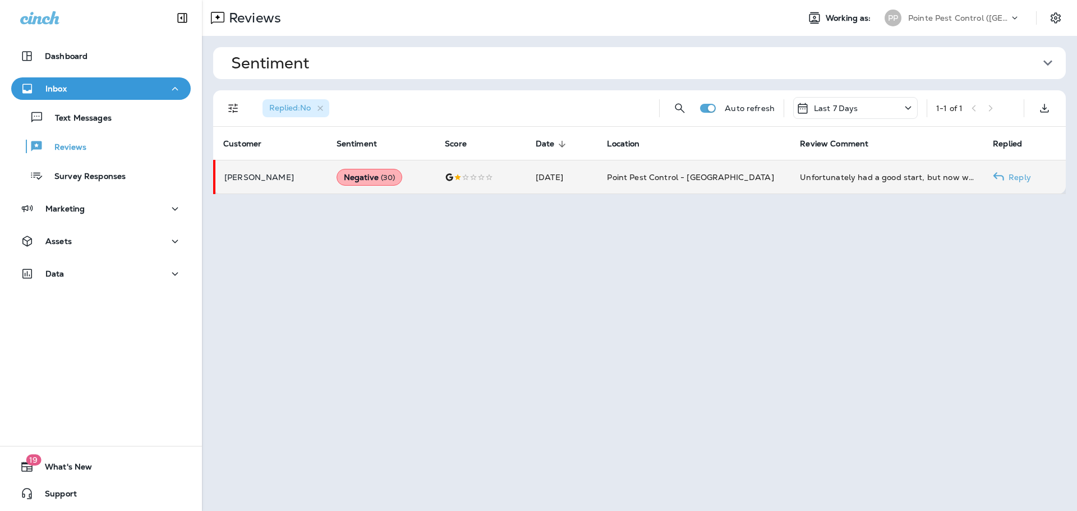
click at [1027, 178] on p "Reply" at bounding box center [1017, 177] width 27 height 9
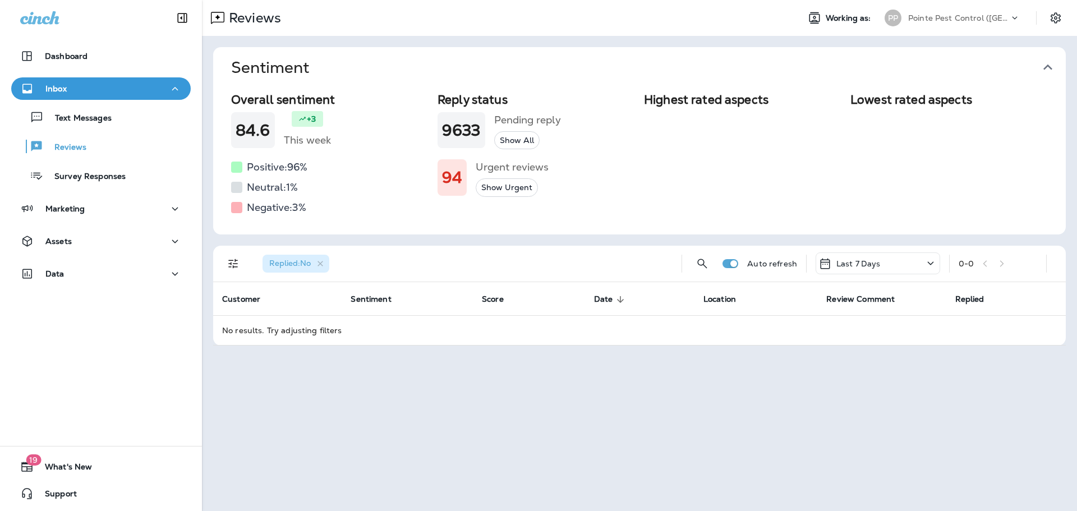
click at [1043, 64] on icon "button" at bounding box center [1048, 67] width 18 height 18
